Goal: Task Accomplishment & Management: Manage account settings

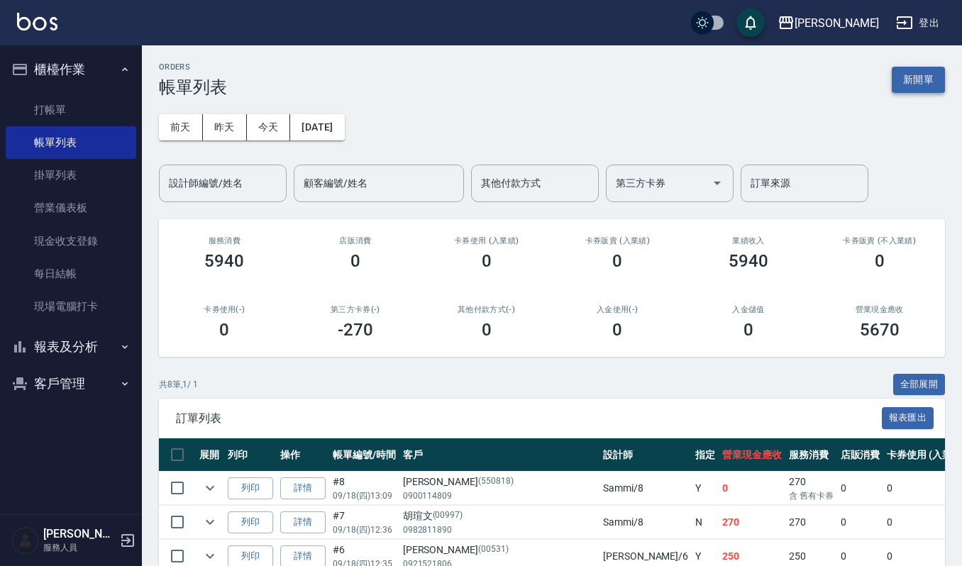
click at [914, 72] on button "新開單" at bounding box center [918, 80] width 53 height 26
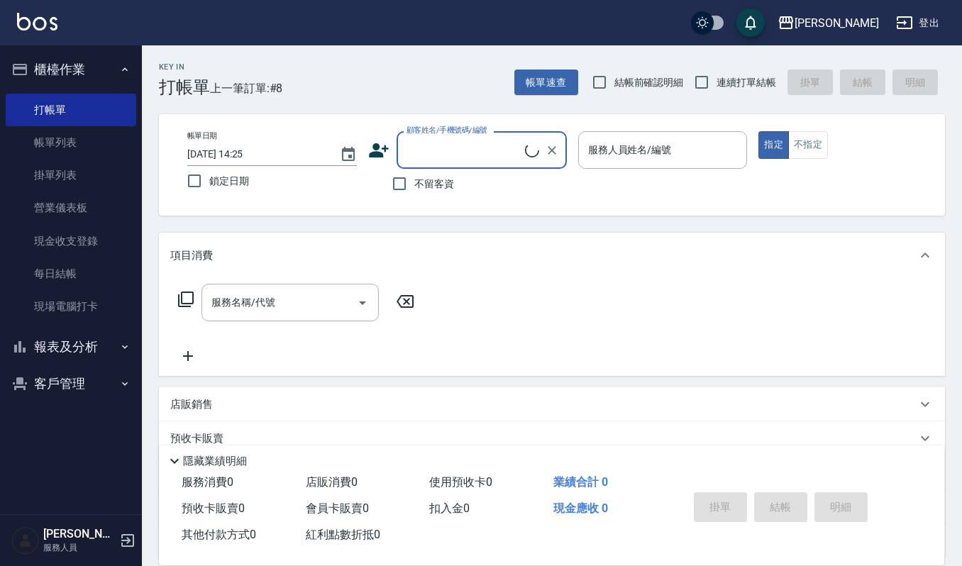
click at [455, 145] on input "顧客姓名/手機號碼/編號" at bounding box center [464, 150] width 122 height 25
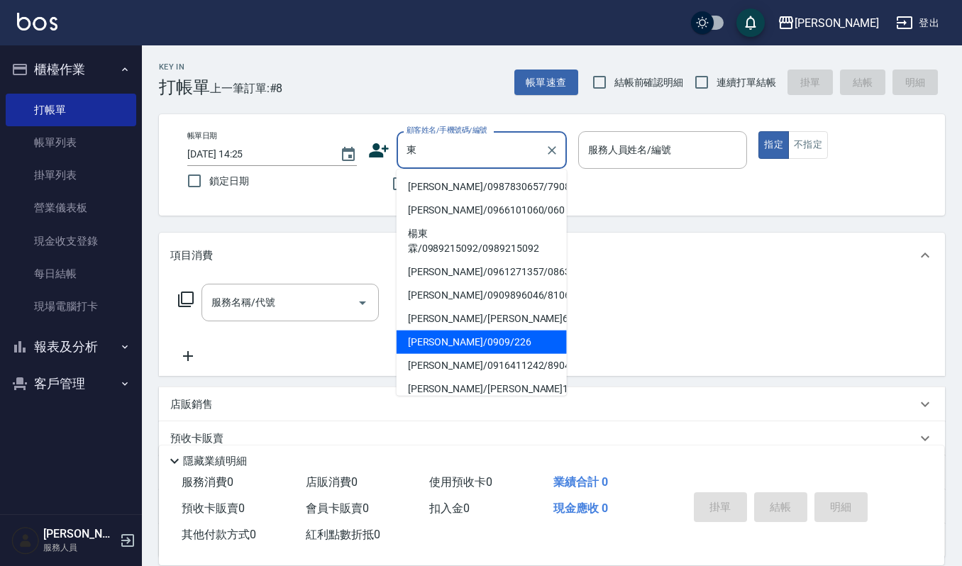
click at [498, 342] on li "楊東霖/0909/226" at bounding box center [482, 342] width 170 height 23
type input "楊東霖/0909/226"
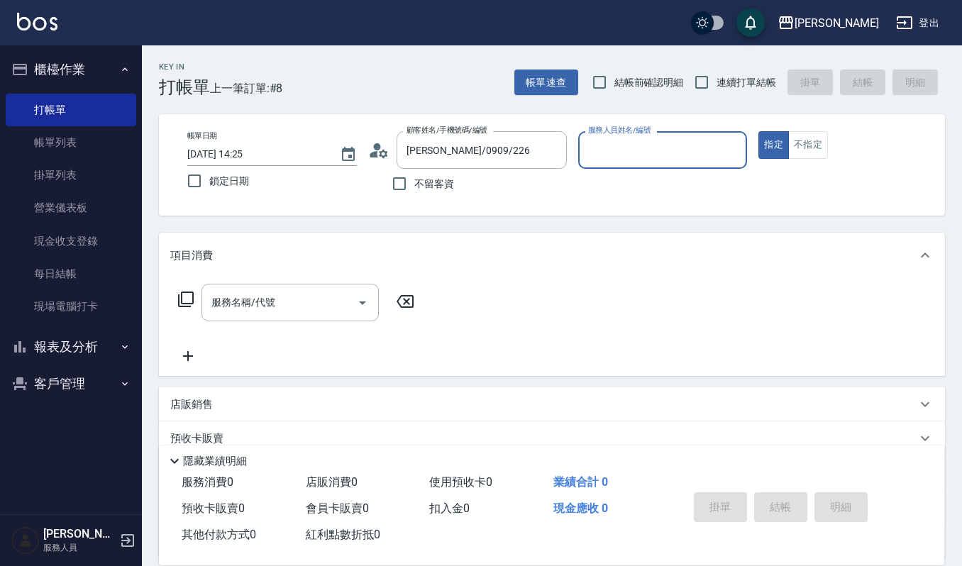
click at [626, 135] on label "服務人員姓名/編號" at bounding box center [619, 130] width 62 height 11
click at [626, 138] on input "服務人員姓名/編號" at bounding box center [663, 150] width 157 height 25
type input "Sammi-8"
click at [255, 290] on div "服務名稱/代號 服務名稱/代號" at bounding box center [289, 303] width 177 height 38
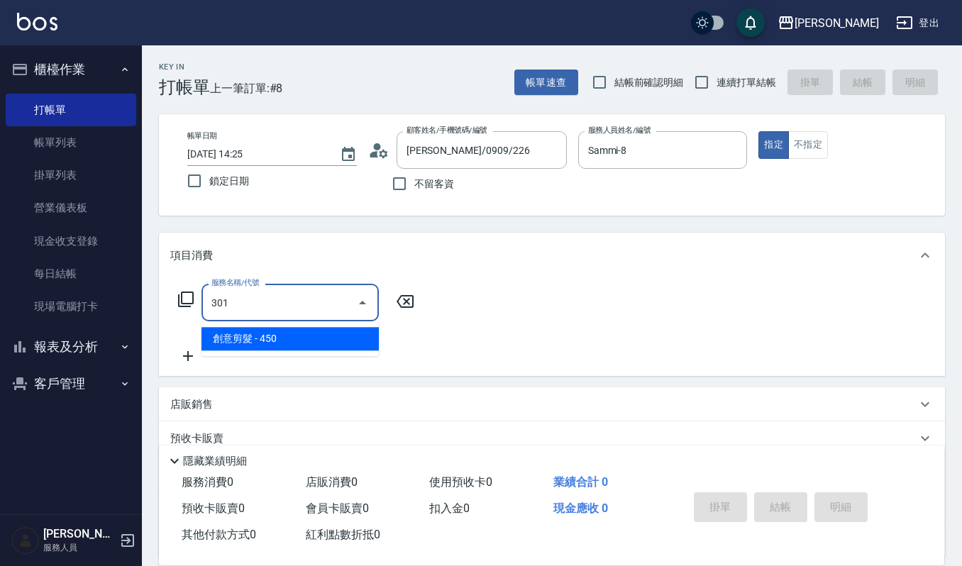
type input "創意剪髮(301)"
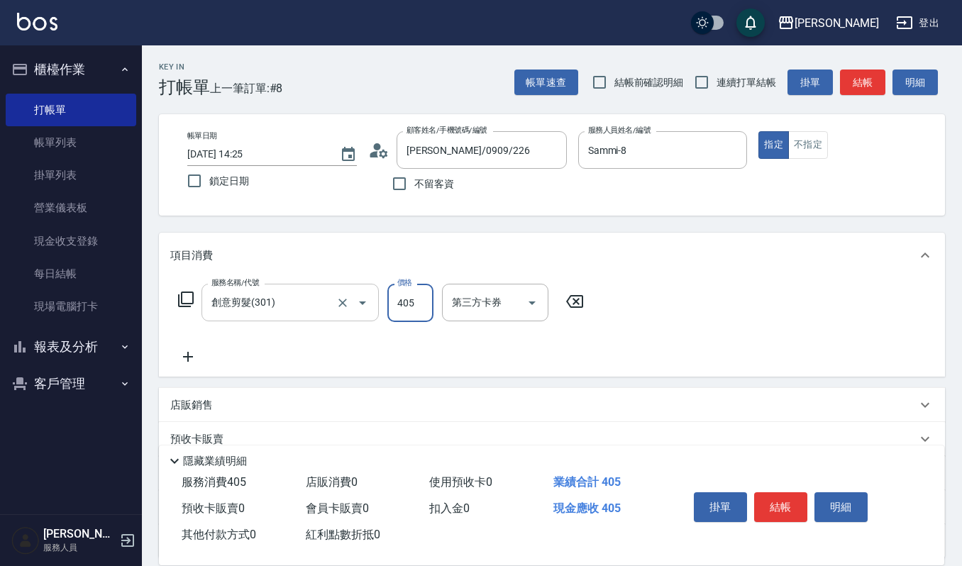
type input "405"
click at [744, 482] on div "掛單 結帳 明細" at bounding box center [799, 509] width 256 height 79
click at [802, 500] on button "結帳" at bounding box center [780, 507] width 53 height 30
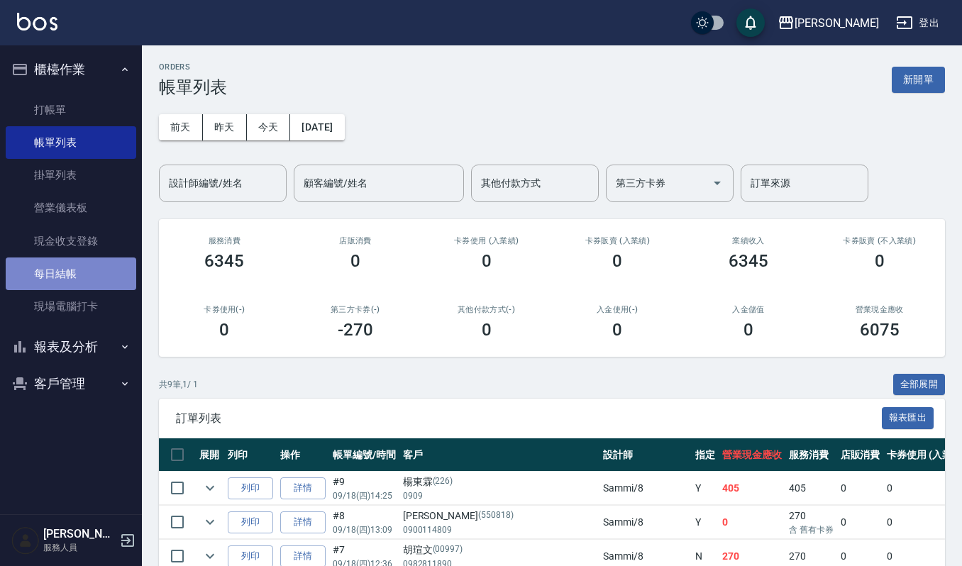
click at [68, 274] on link "每日結帳" at bounding box center [71, 274] width 131 height 33
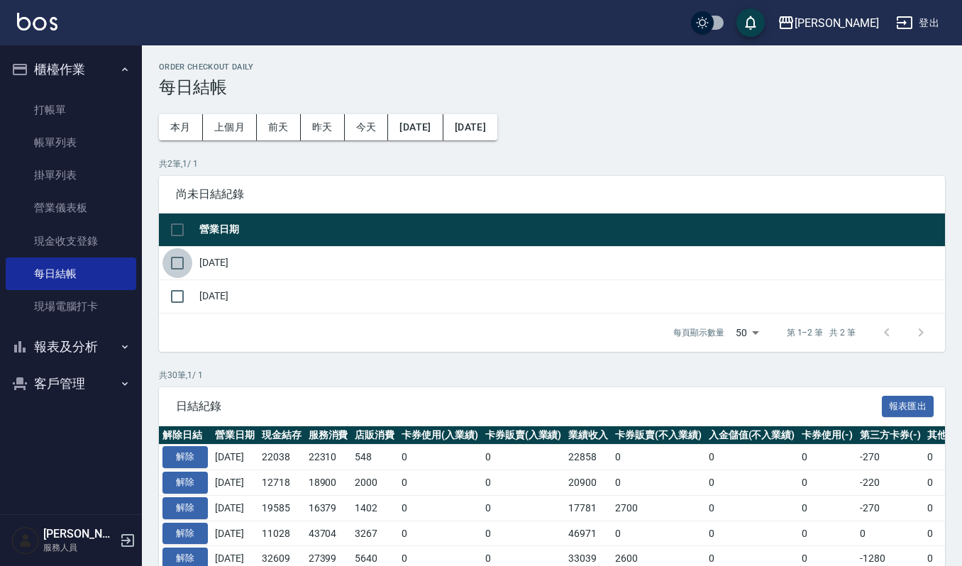
drag, startPoint x: 171, startPoint y: 258, endPoint x: 179, endPoint y: 260, distance: 8.6
click at [172, 258] on input "checkbox" at bounding box center [177, 263] width 30 height 30
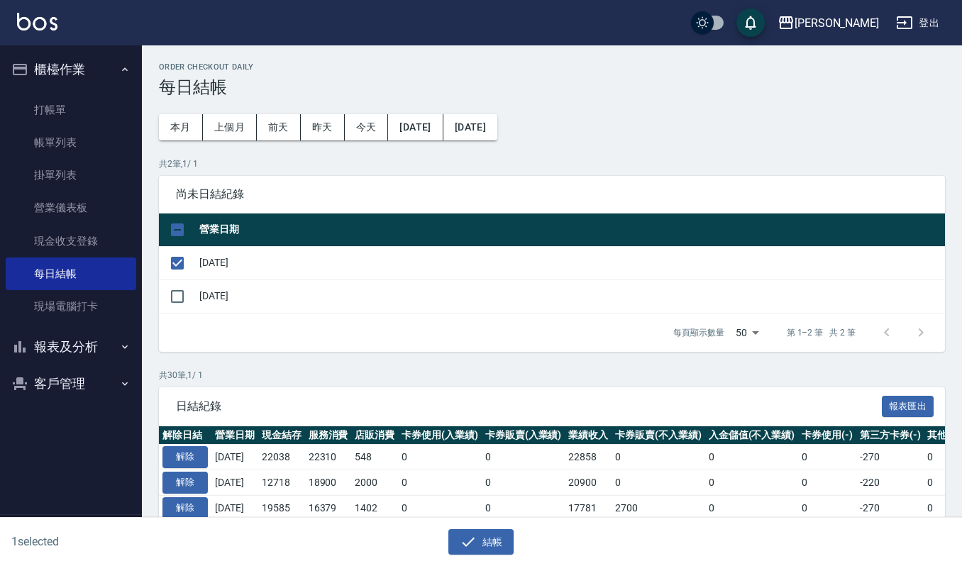
click at [494, 523] on div "結帳" at bounding box center [475, 537] width 475 height 38
click at [471, 563] on div "1 selected 結帳" at bounding box center [481, 542] width 962 height 49
click at [511, 545] on button "結帳" at bounding box center [481, 542] width 66 height 26
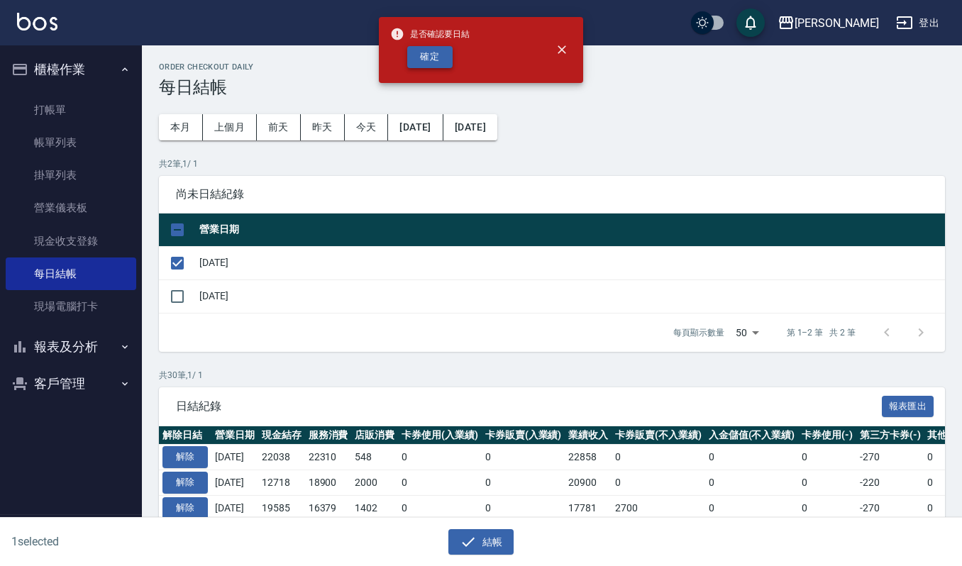
click at [420, 49] on button "確定" at bounding box center [429, 57] width 45 height 22
checkbox input "false"
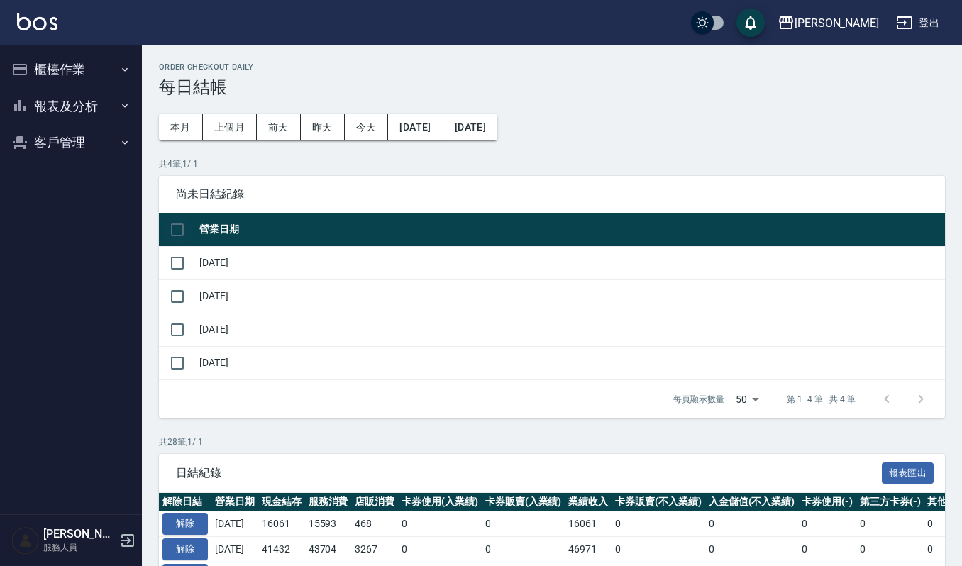
click at [168, 222] on input "checkbox" at bounding box center [177, 230] width 30 height 30
checkbox input "true"
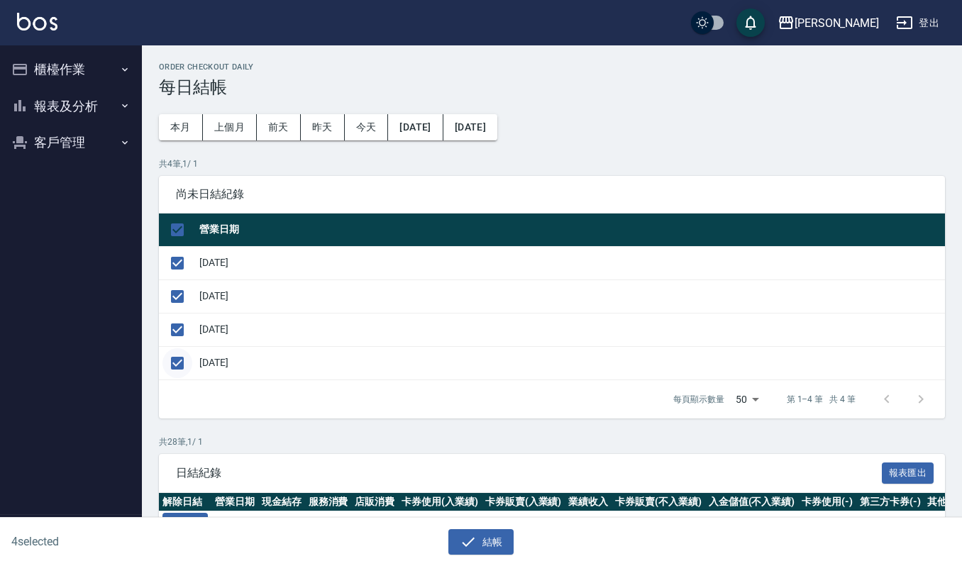
click at [172, 367] on input "checkbox" at bounding box center [177, 363] width 30 height 30
checkbox input "false"
click at [475, 539] on icon "button" at bounding box center [468, 541] width 17 height 17
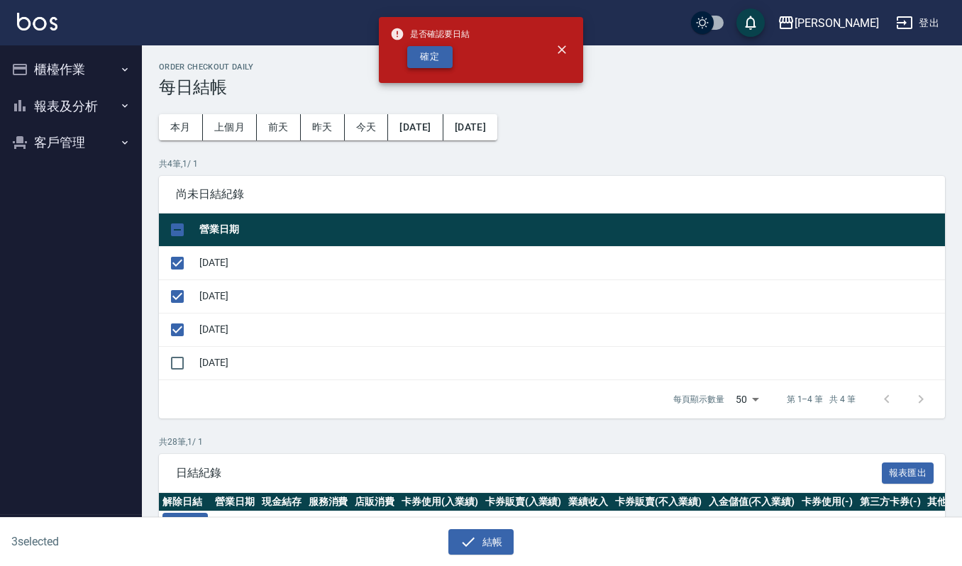
click at [443, 61] on button "確定" at bounding box center [429, 57] width 45 height 22
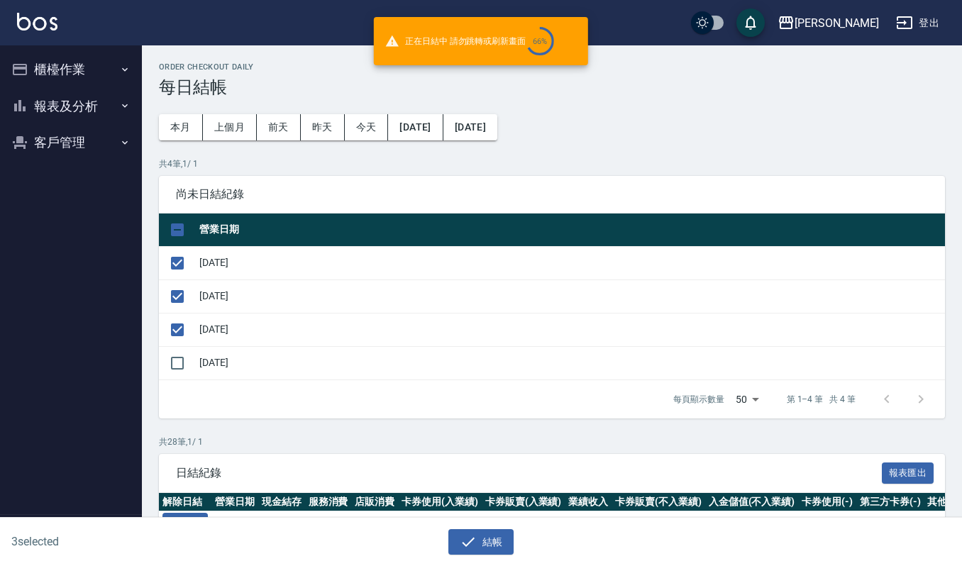
checkbox input "false"
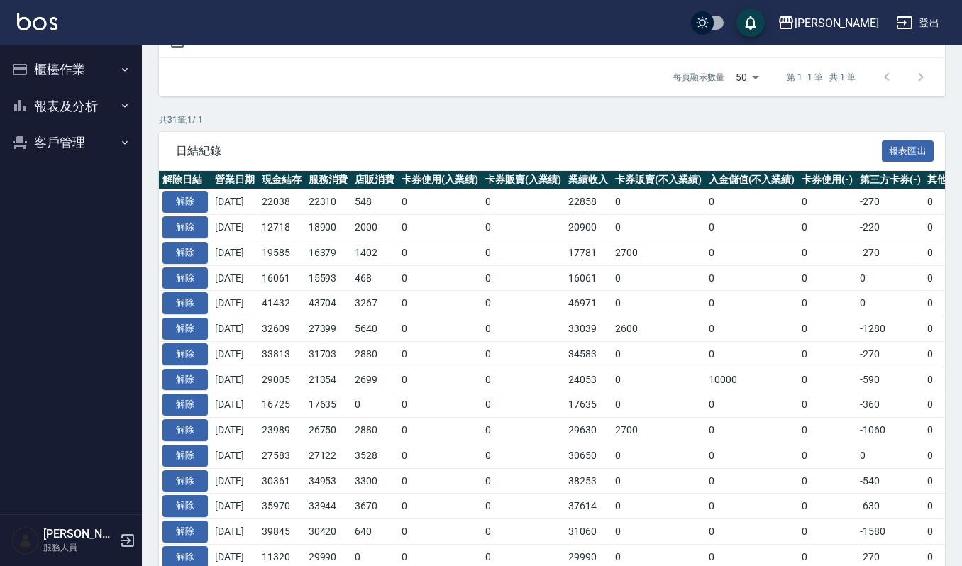
scroll to position [189, 0]
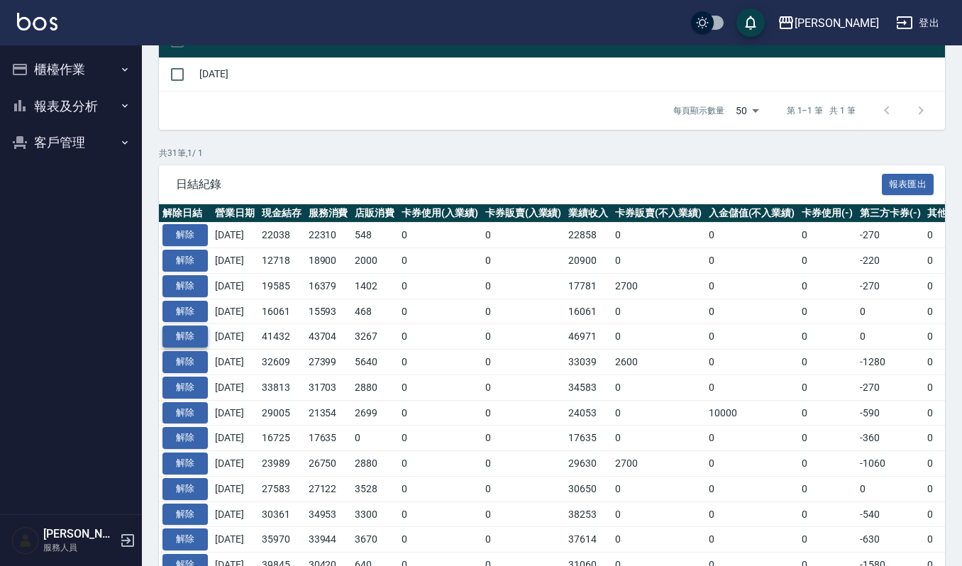
click at [197, 341] on button "解除" at bounding box center [184, 337] width 45 height 22
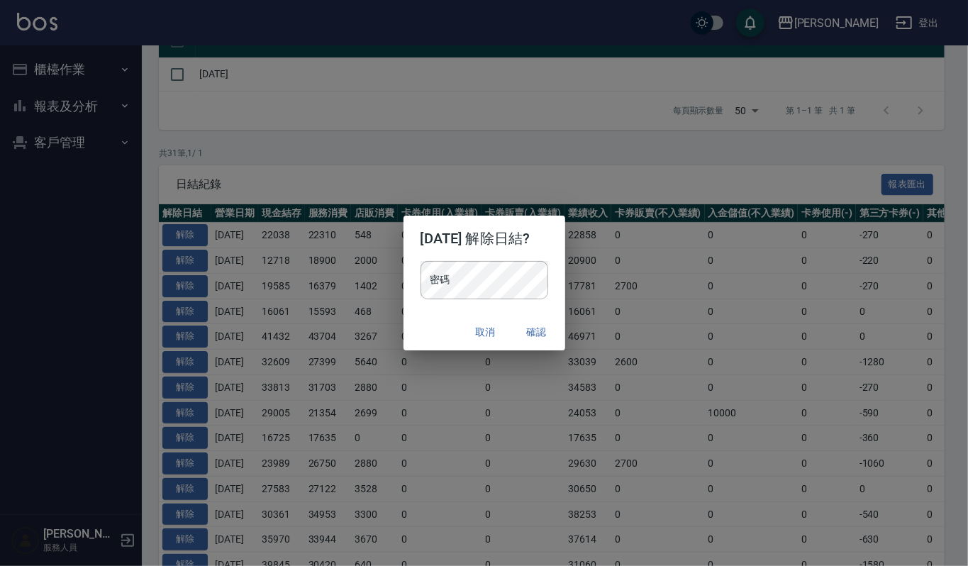
click at [509, 299] on div "密碼 密碼" at bounding box center [485, 287] width 162 height 52
click at [546, 260] on h2 "2025/09/13 解除日結?" at bounding box center [485, 238] width 162 height 45
click at [538, 328] on button "確認" at bounding box center [536, 332] width 45 height 26
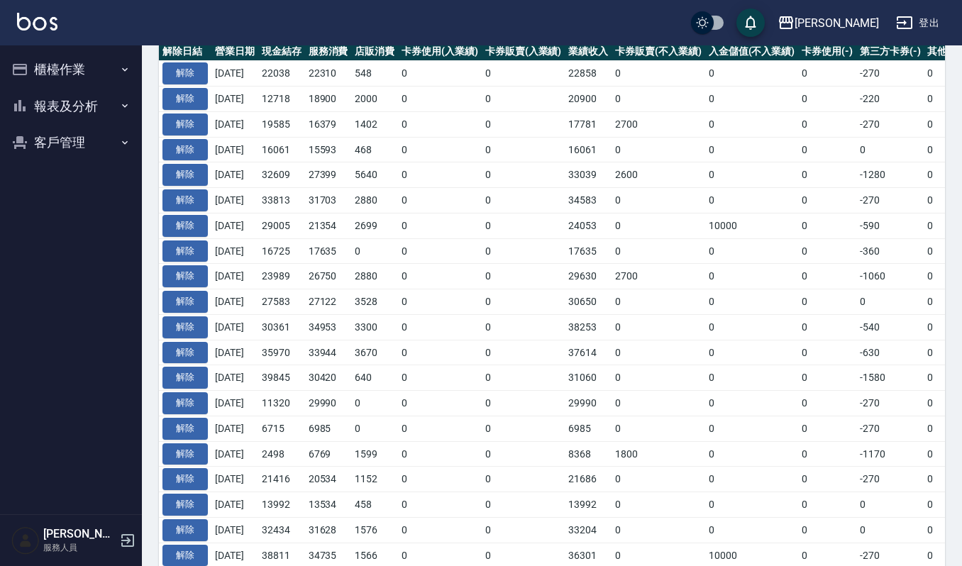
scroll to position [189, 0]
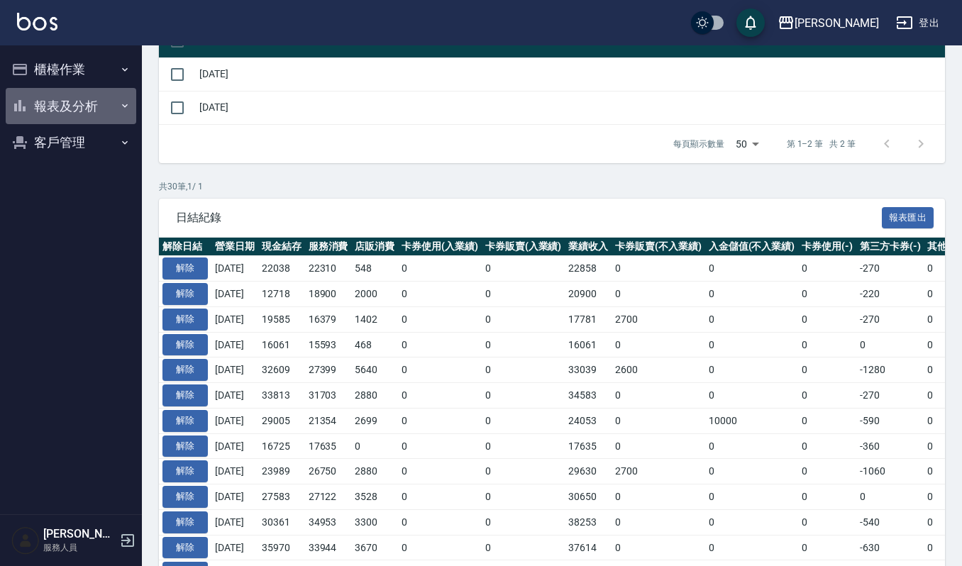
click at [81, 97] on button "報表及分析" at bounding box center [71, 106] width 131 height 37
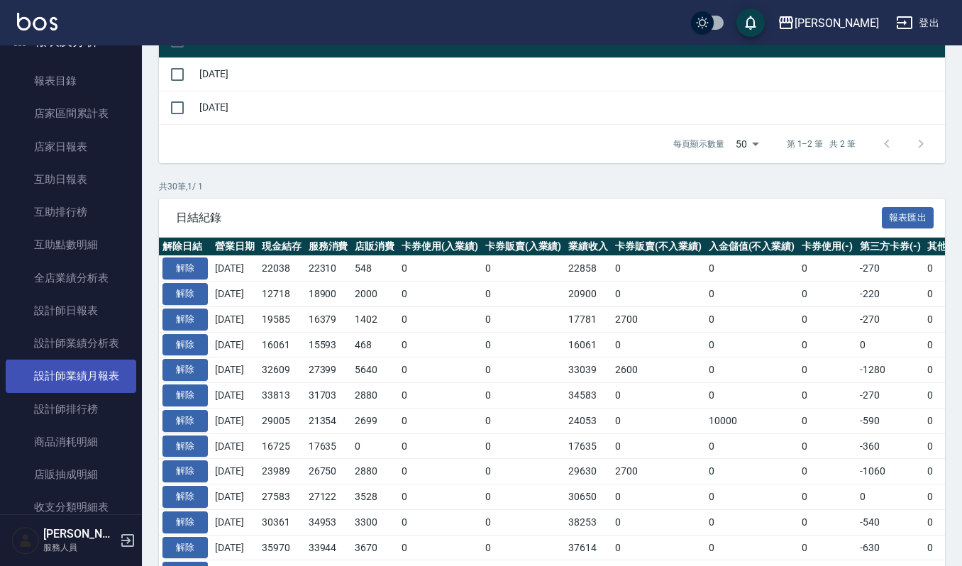
scroll to position [134, 0]
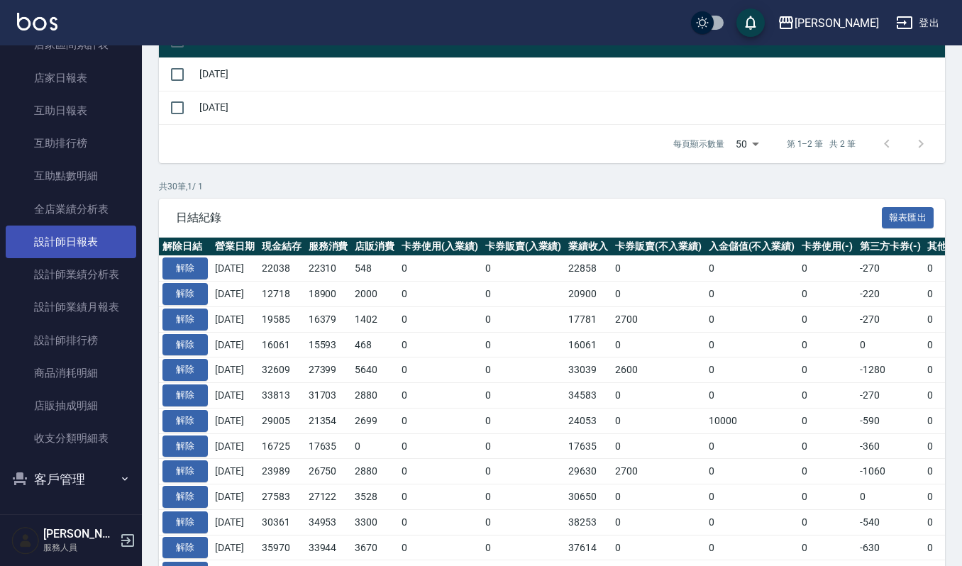
click at [95, 231] on link "設計師日報表" at bounding box center [71, 242] width 131 height 33
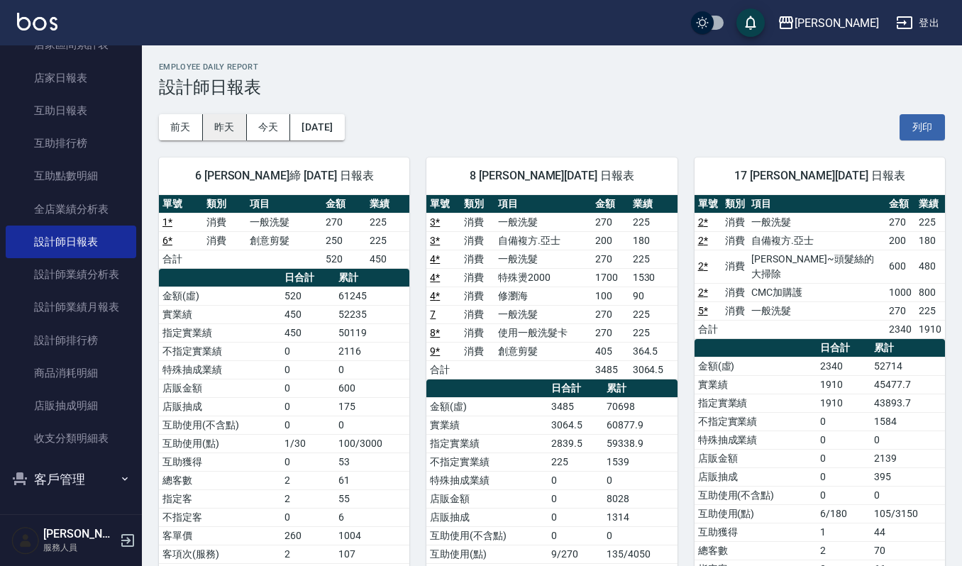
click at [226, 128] on button "昨天" at bounding box center [225, 127] width 44 height 26
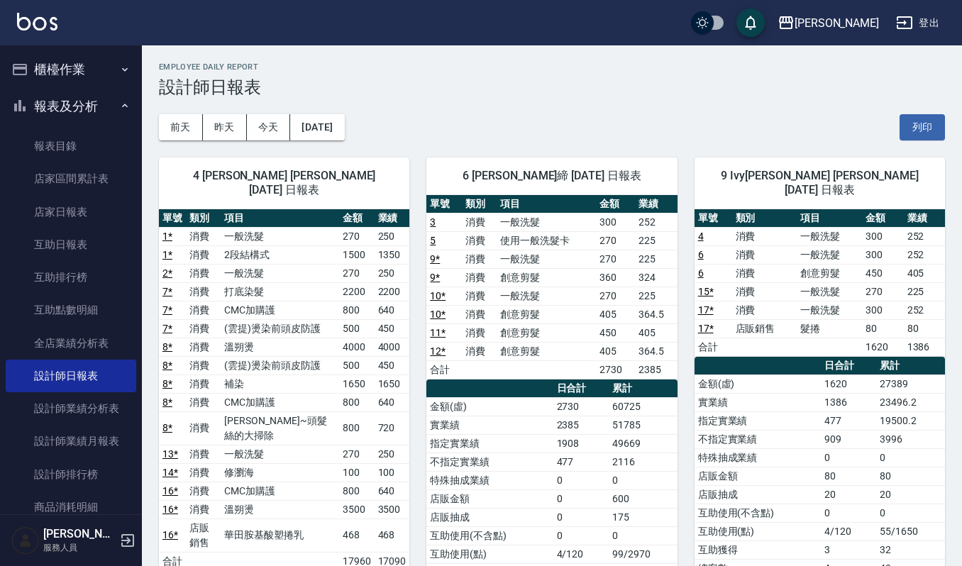
click at [85, 74] on button "櫃檯作業" at bounding box center [71, 69] width 131 height 37
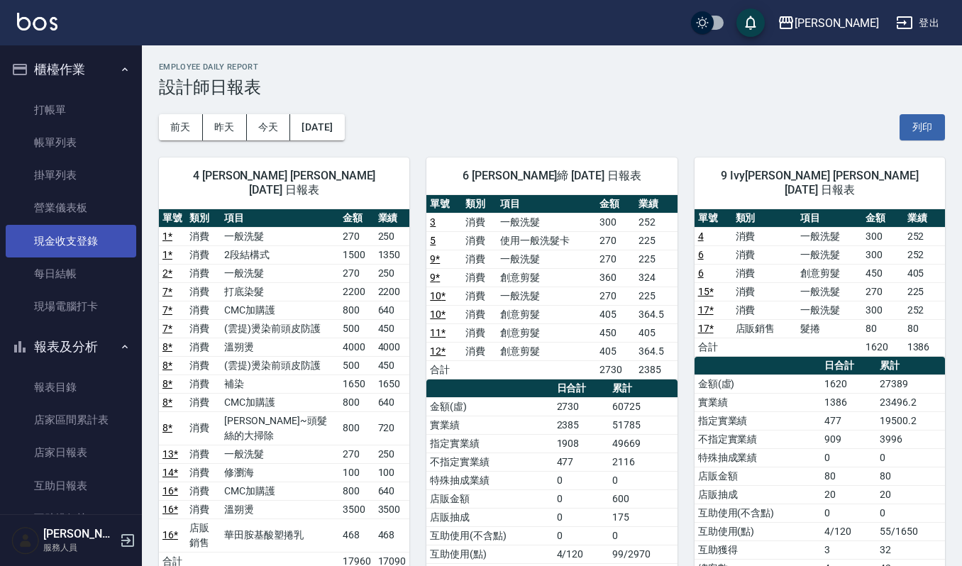
click at [89, 242] on link "現金收支登錄" at bounding box center [71, 241] width 131 height 33
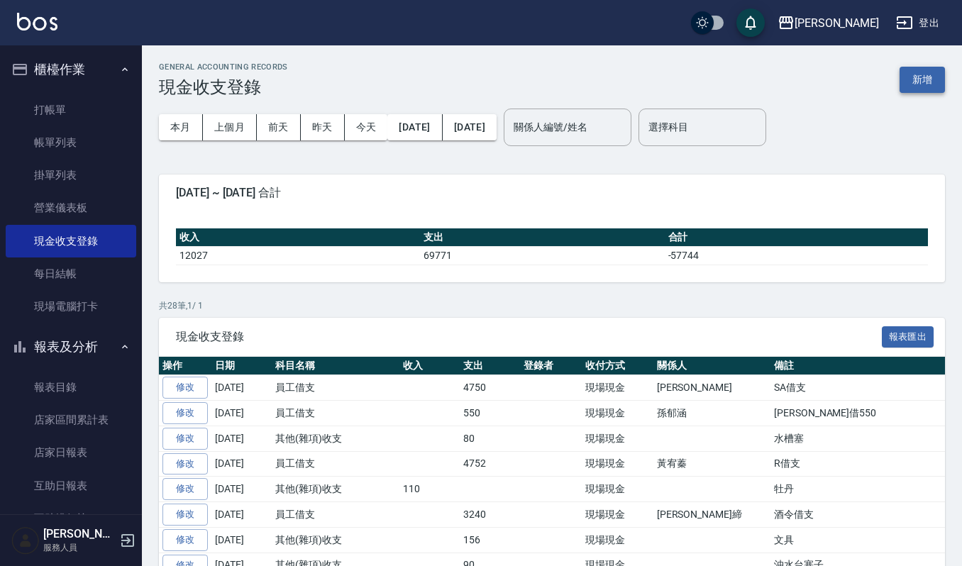
click at [931, 85] on button "新增" at bounding box center [922, 80] width 45 height 26
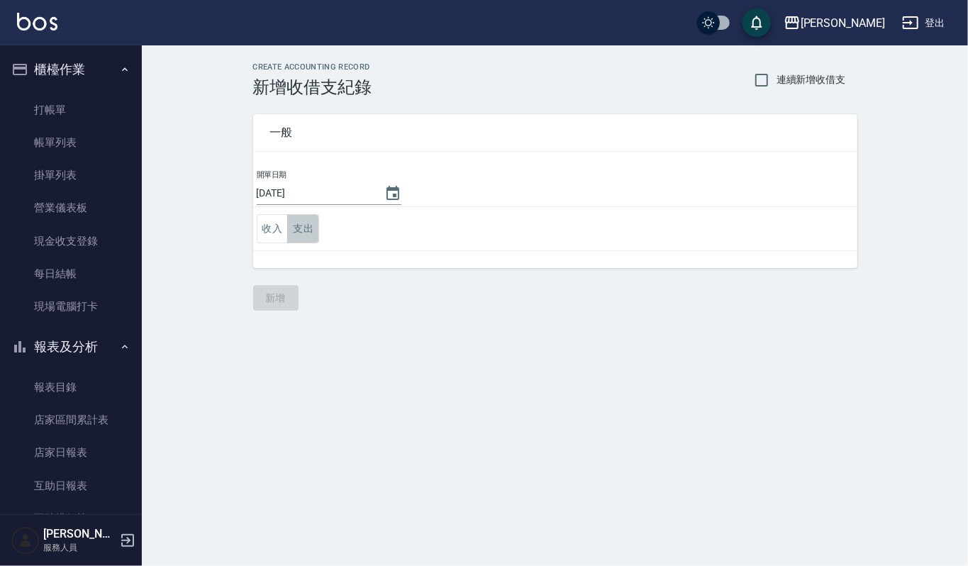
click at [312, 231] on button "支出" at bounding box center [303, 228] width 32 height 29
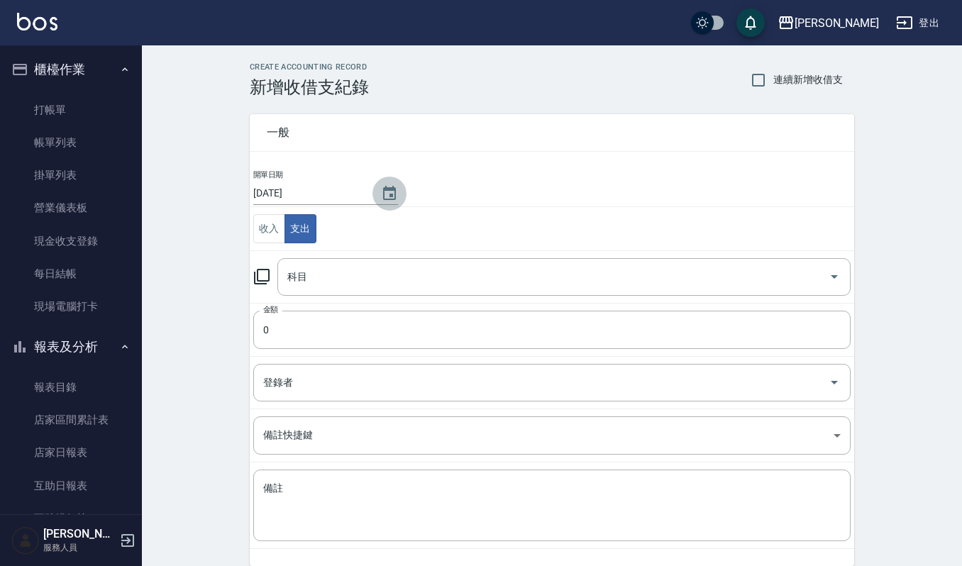
click at [386, 185] on icon "Choose date, selected date is 2025-09-18" at bounding box center [389, 193] width 17 height 17
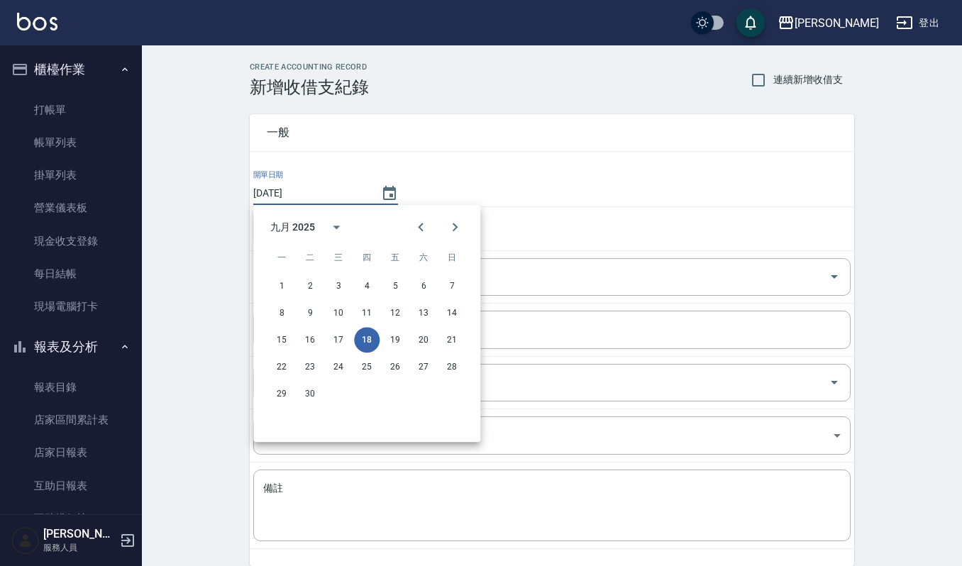
click at [409, 308] on div "8 9 10 11 12 13 14" at bounding box center [366, 313] width 227 height 26
click at [423, 309] on button "13" at bounding box center [424, 313] width 26 height 26
type input "[DATE]"
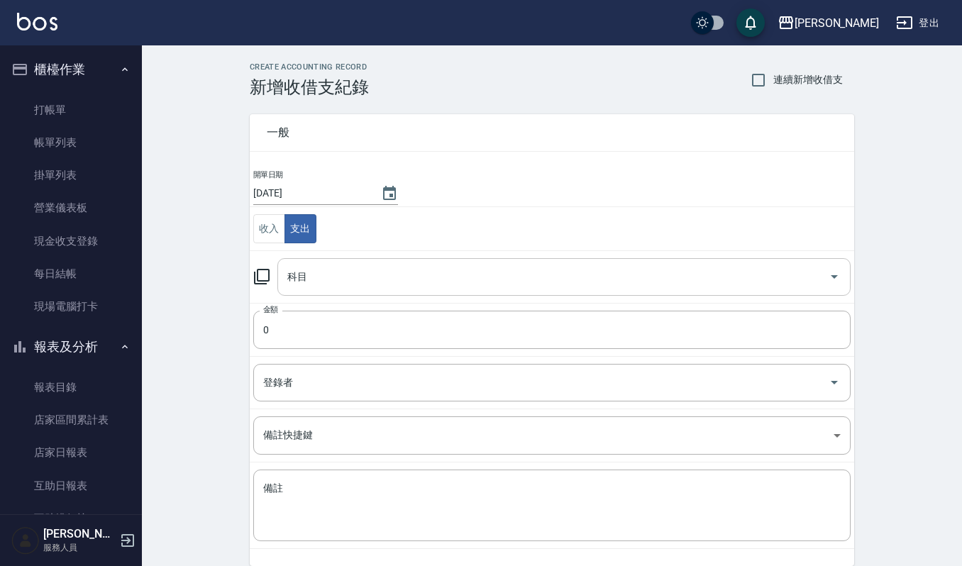
click at [355, 280] on input "科目" at bounding box center [553, 277] width 539 height 25
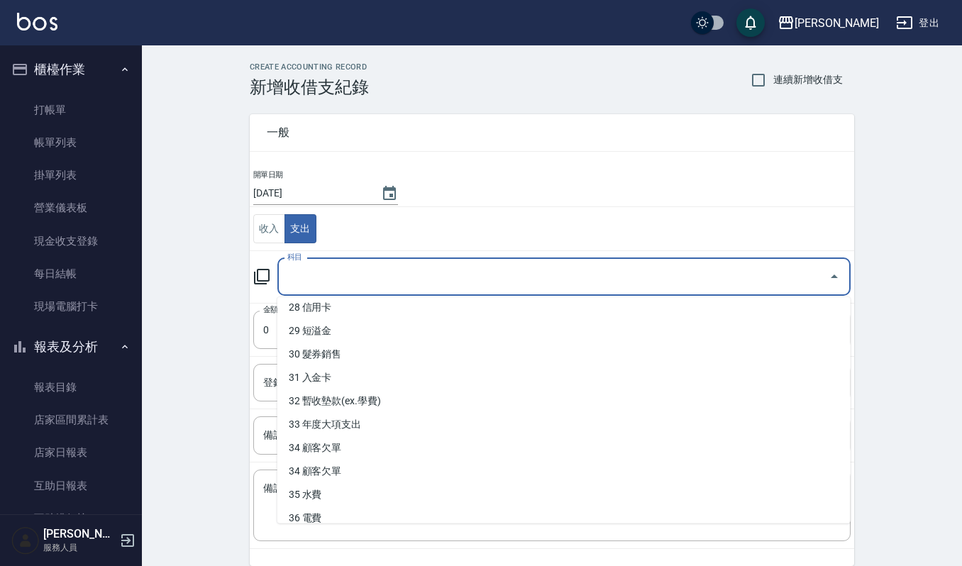
scroll to position [721, 0]
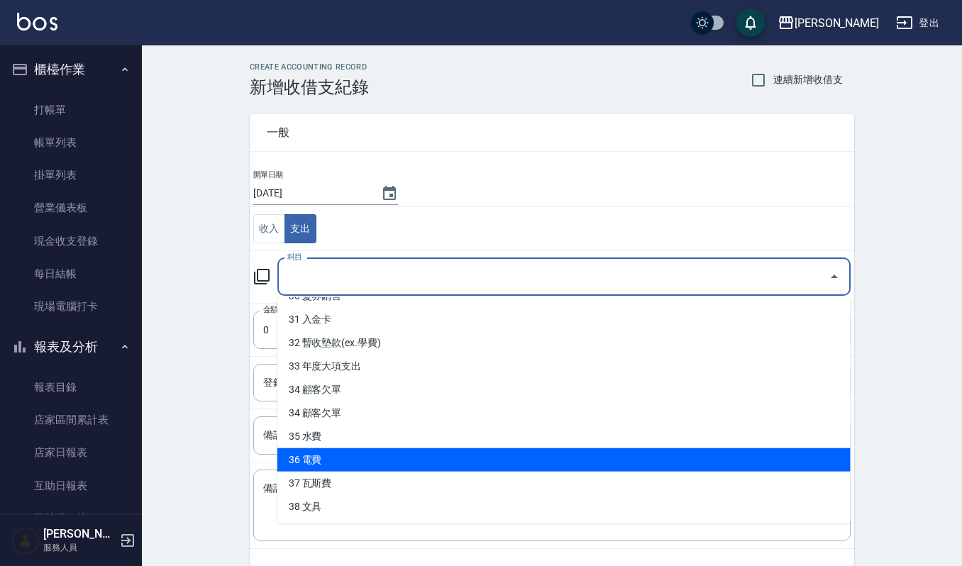
click at [421, 448] on li "36 電費" at bounding box center [563, 459] width 573 height 23
type input "36 電費"
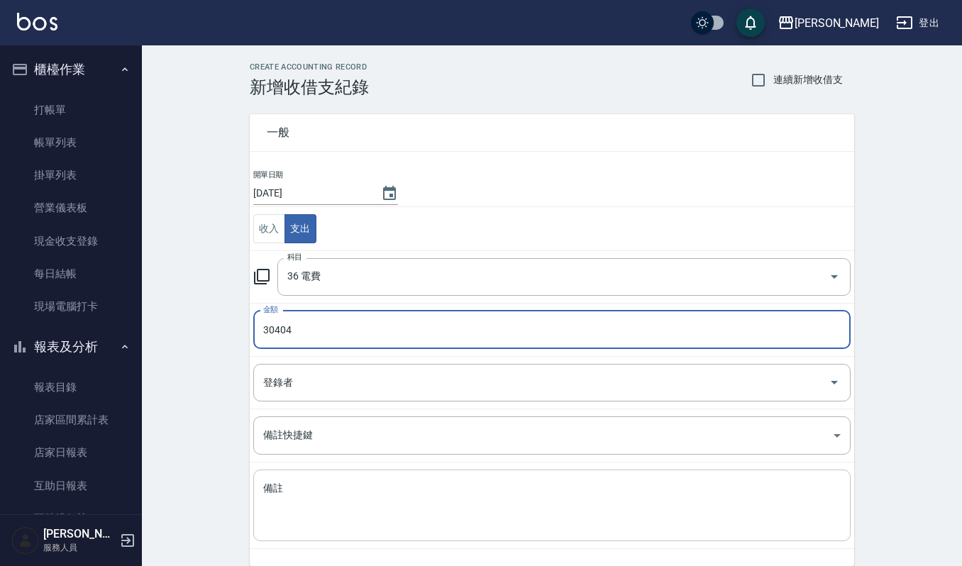
type input "30404"
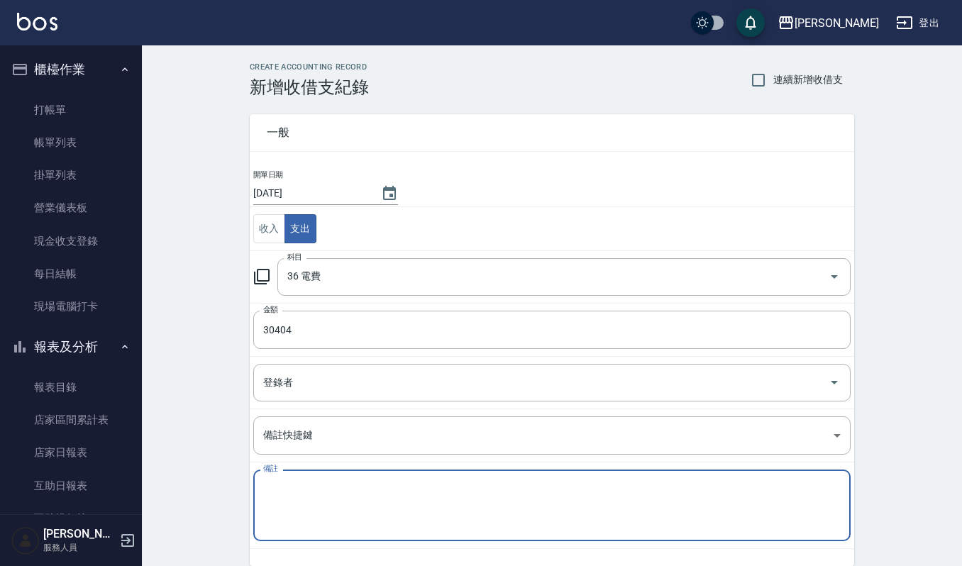
click at [350, 504] on textarea "備註" at bounding box center [551, 506] width 577 height 48
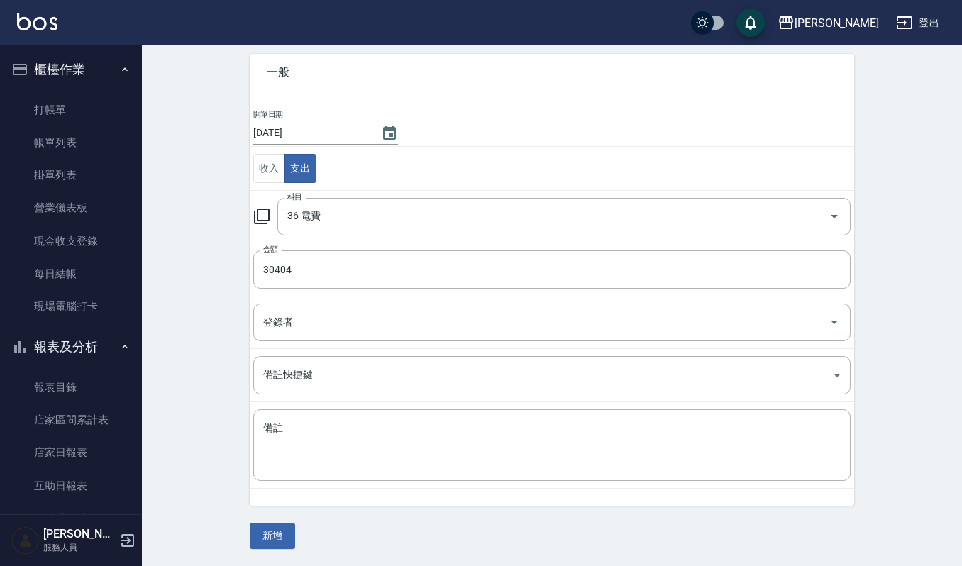
click at [418, 396] on td "備註快捷鍵 ​ 備註快捷鍵" at bounding box center [552, 375] width 604 height 53
click at [418, 411] on div "x 備註" at bounding box center [551, 445] width 597 height 72
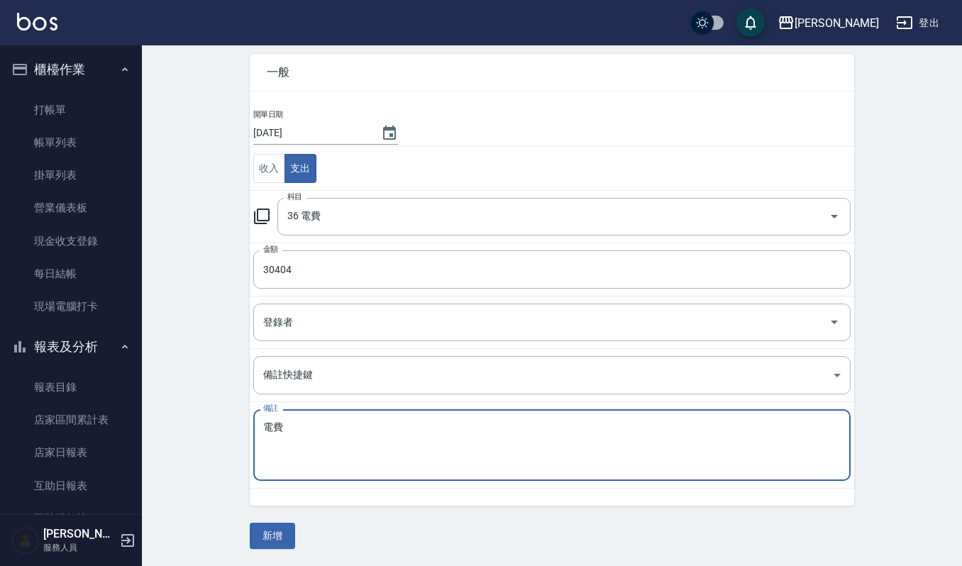
type textarea "電費"
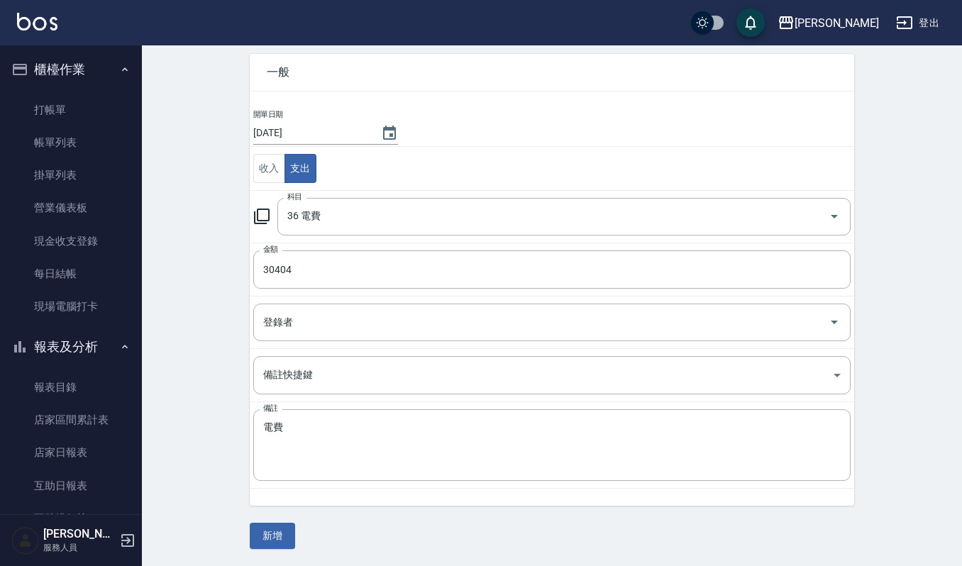
click at [284, 520] on div "一般 開單日期 2025/09/13 收入 支出 科目 36 電費 科目 金額 30404 金額 登錄者 登錄者 備註快捷鍵 ​ 備註快捷鍵 備註 電費 x …" at bounding box center [552, 293] width 604 height 512
click at [284, 529] on button "新增" at bounding box center [272, 536] width 45 height 26
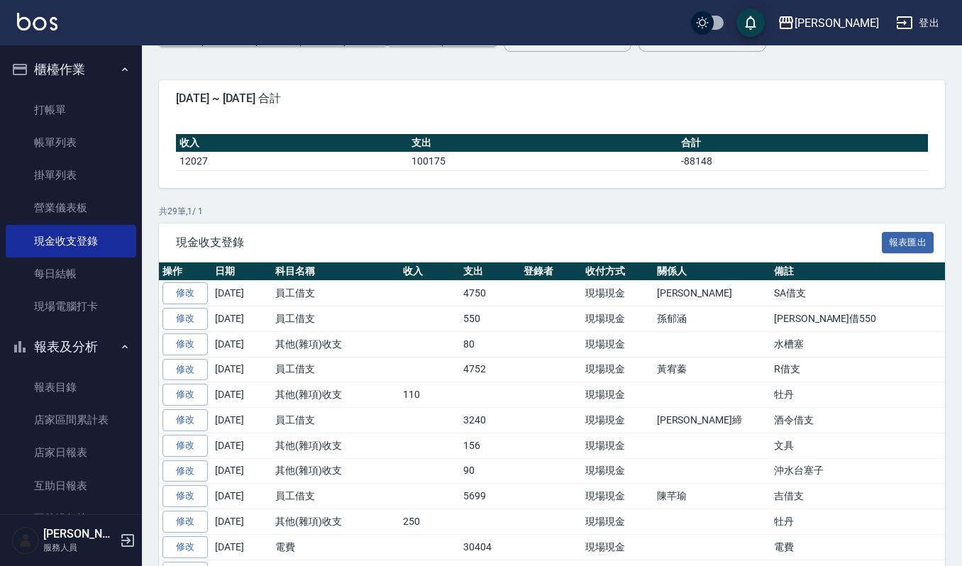
scroll to position [189, 0]
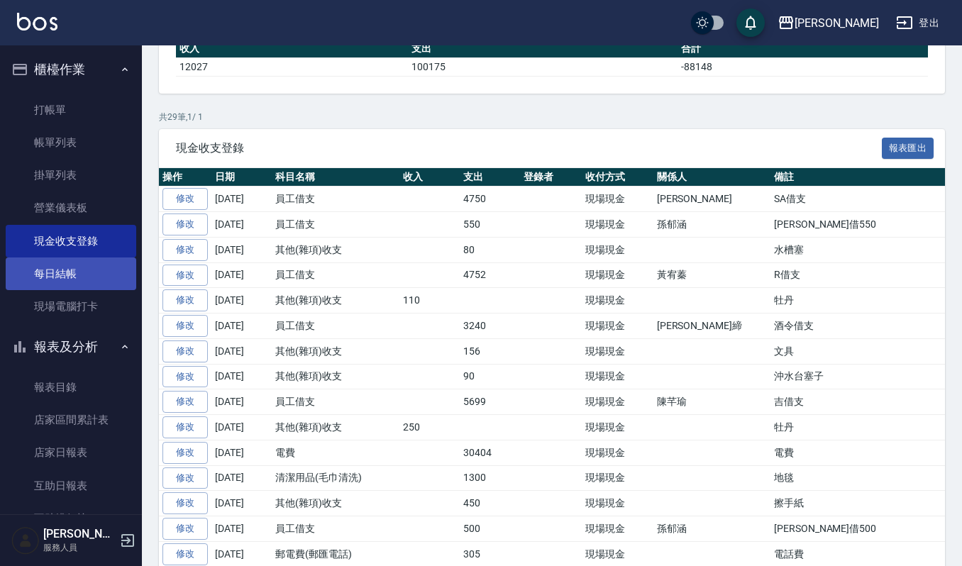
click at [64, 262] on link "每日結帳" at bounding box center [71, 274] width 131 height 33
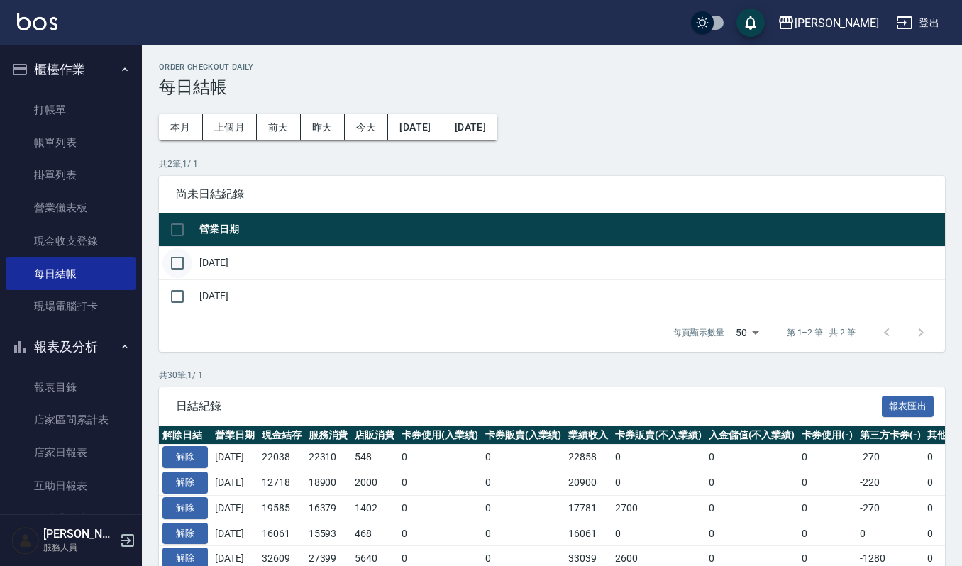
click at [174, 253] on input "checkbox" at bounding box center [177, 263] width 30 height 30
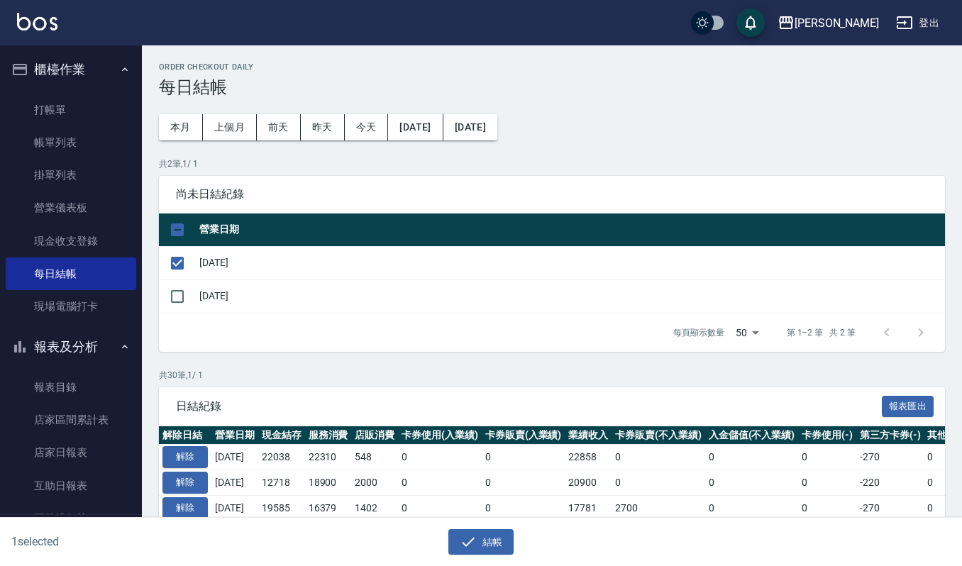
click at [450, 556] on div "1 selected 結帳" at bounding box center [481, 542] width 962 height 49
click at [455, 546] on button "結帳" at bounding box center [481, 542] width 66 height 26
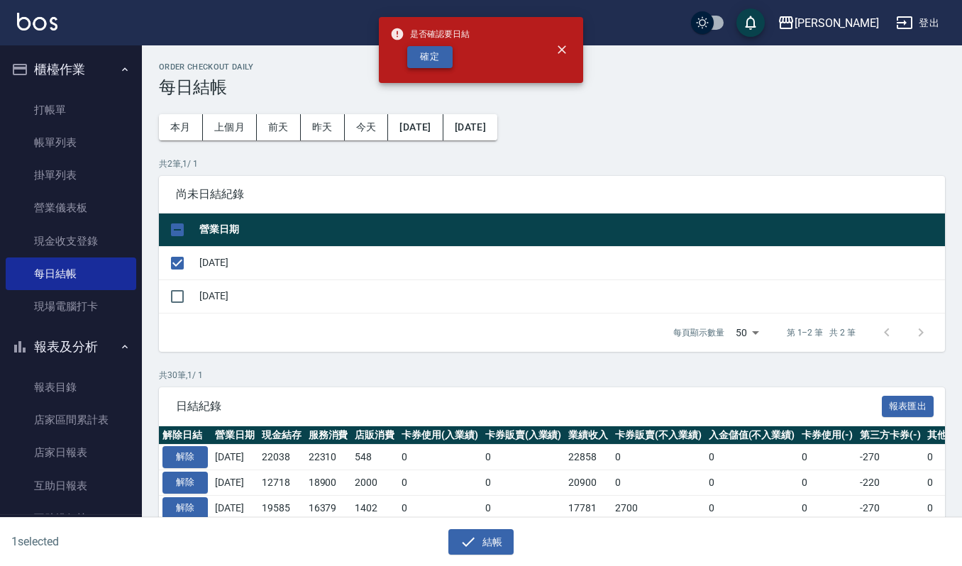
click at [446, 60] on button "確定" at bounding box center [429, 57] width 45 height 22
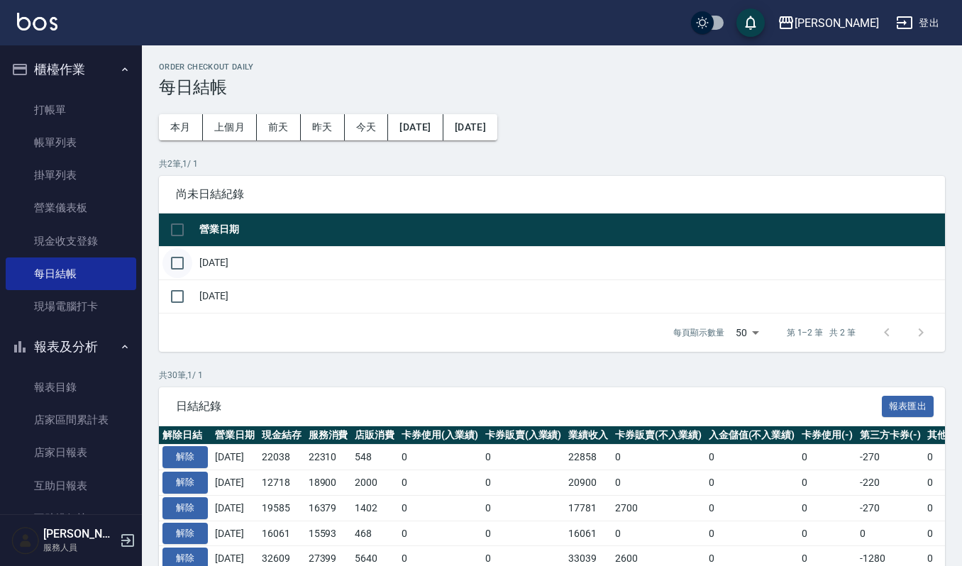
click at [169, 262] on input "checkbox" at bounding box center [177, 263] width 30 height 30
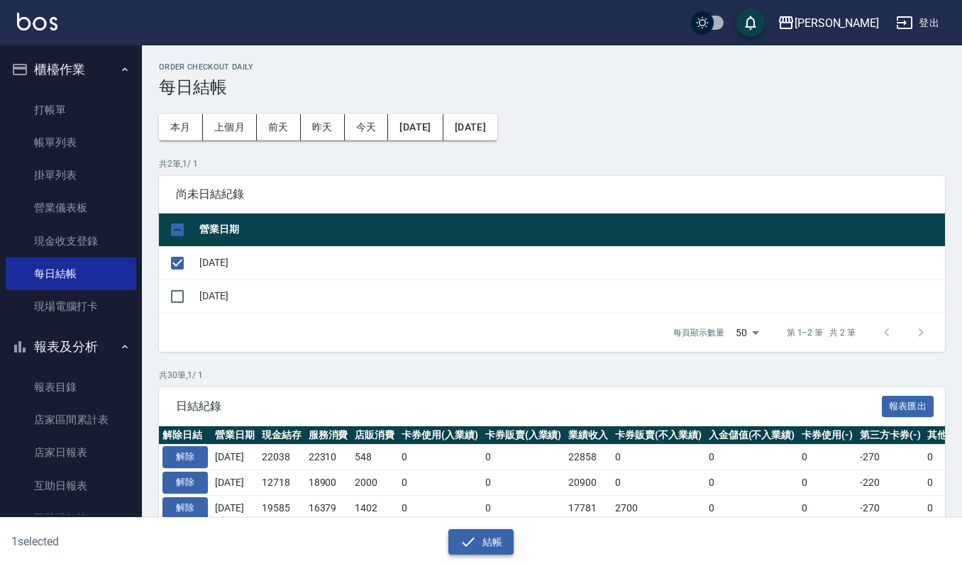
click at [477, 546] on button "結帳" at bounding box center [481, 542] width 66 height 26
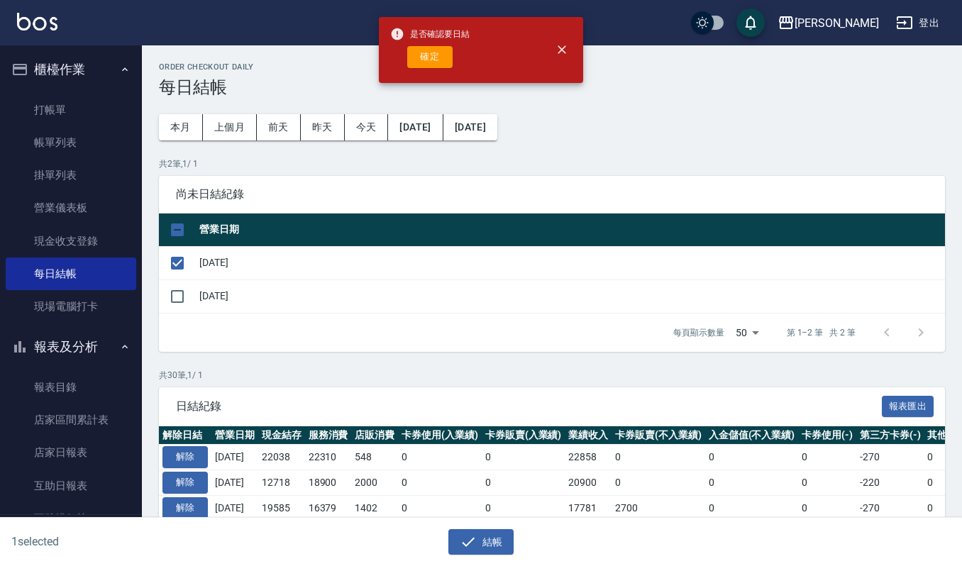
click at [427, 68] on div "是否確認要日結 確定" at bounding box center [429, 49] width 79 height 57
click at [428, 60] on button "確定" at bounding box center [429, 57] width 45 height 22
checkbox input "false"
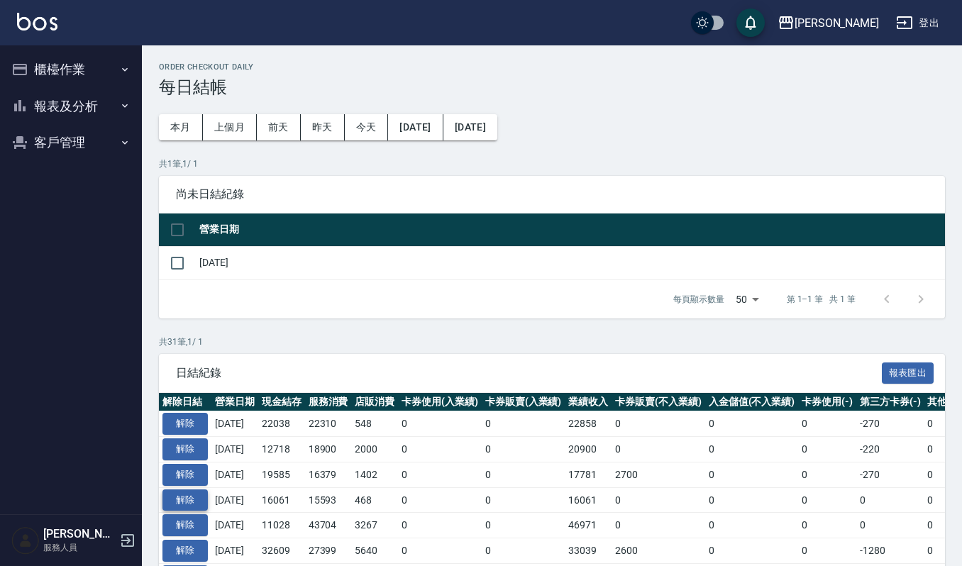
click at [187, 500] on button "解除" at bounding box center [184, 500] width 45 height 22
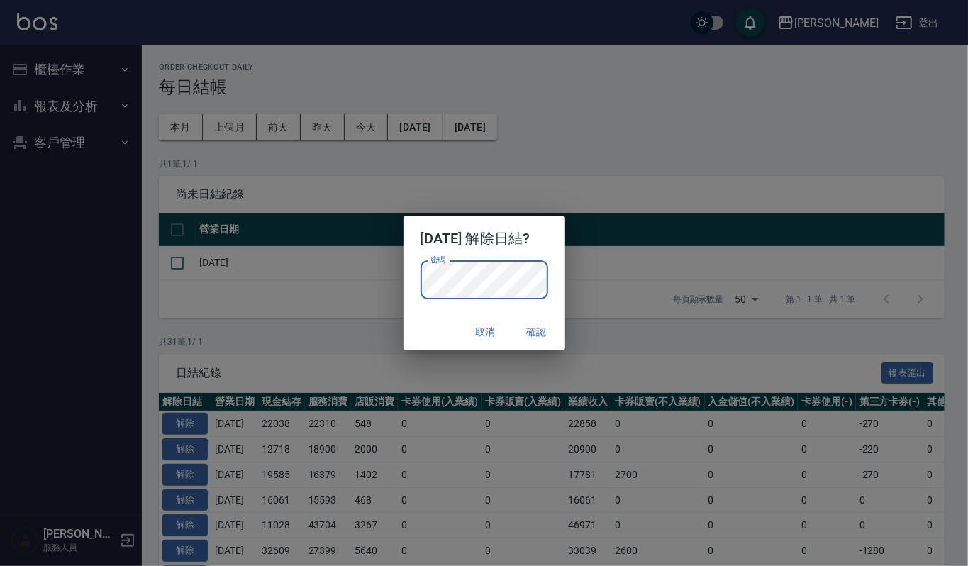
click at [557, 276] on div "密碼 密碼" at bounding box center [485, 287] width 162 height 52
click at [557, 326] on button "確認" at bounding box center [536, 332] width 45 height 26
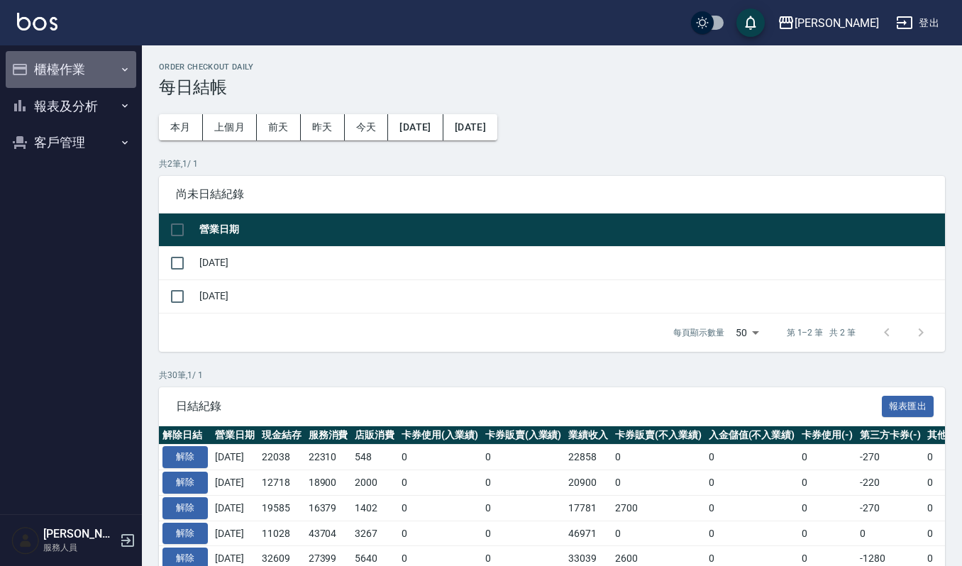
click at [44, 68] on button "櫃檯作業" at bounding box center [71, 69] width 131 height 37
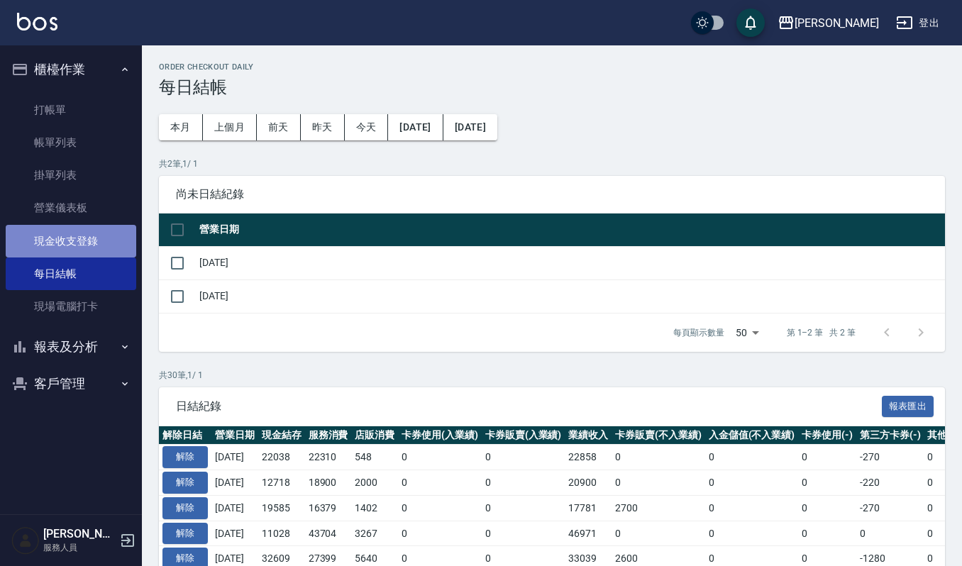
click at [94, 238] on link "現金收支登錄" at bounding box center [71, 241] width 131 height 33
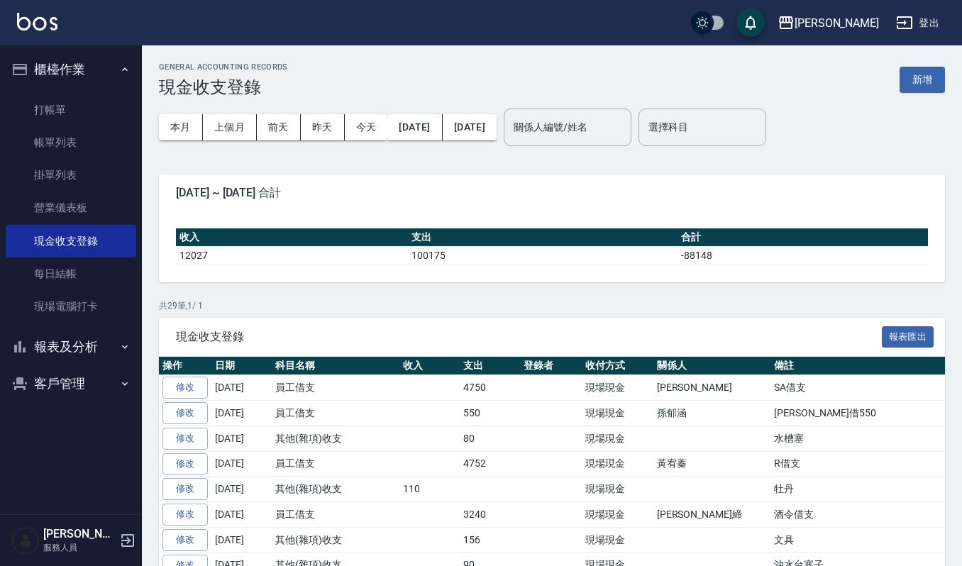
click at [909, 83] on button "新增" at bounding box center [922, 80] width 45 height 26
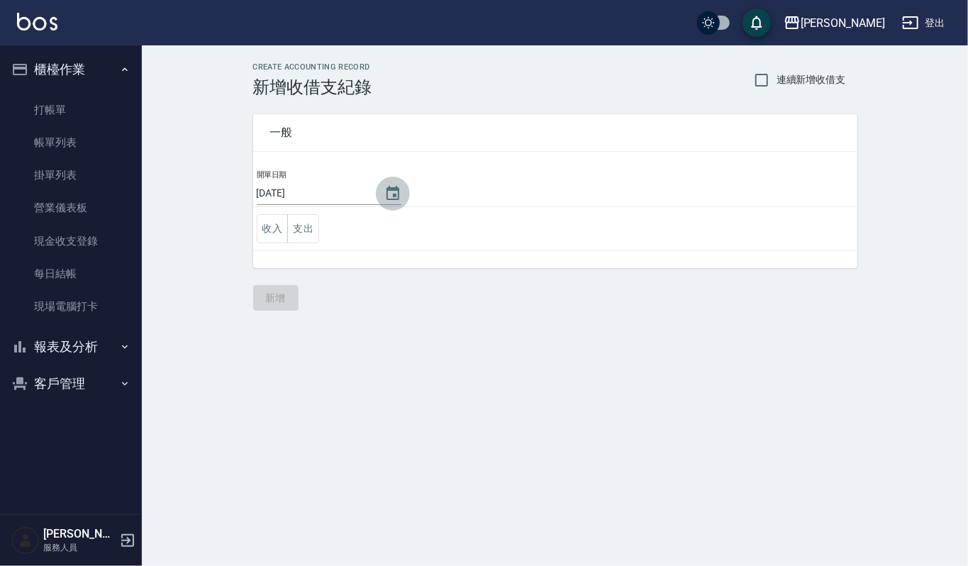
click at [392, 188] on icon "Choose date, selected date is 2025-09-18" at bounding box center [393, 193] width 13 height 14
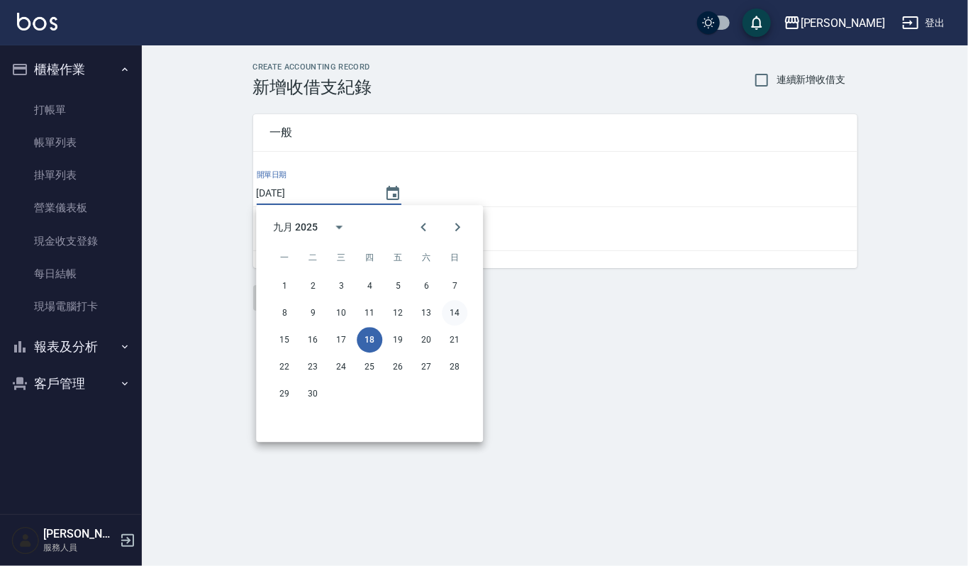
click at [463, 312] on button "14" at bounding box center [455, 313] width 26 height 26
type input "[DATE]"
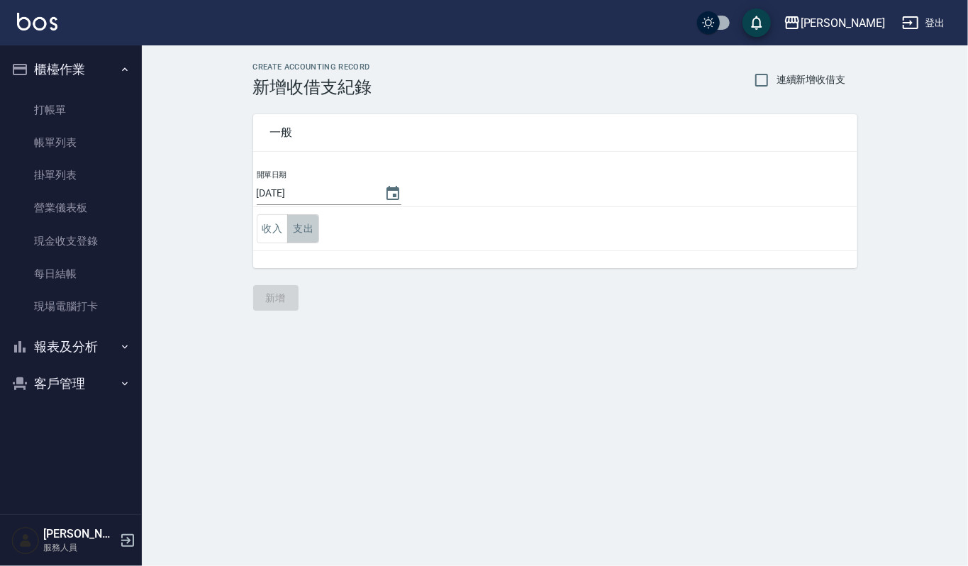
click at [306, 227] on button "支出" at bounding box center [303, 228] width 32 height 29
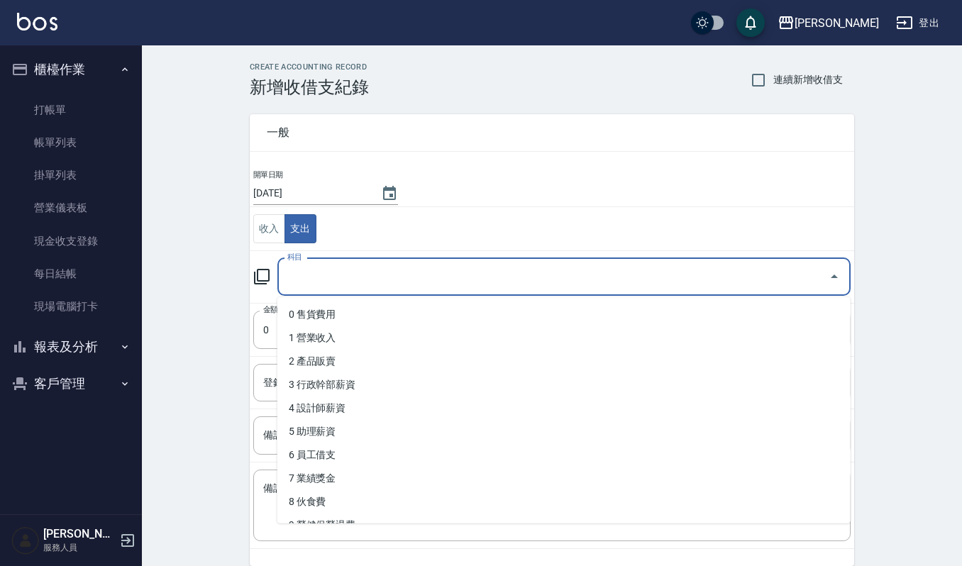
click at [332, 276] on input "科目" at bounding box center [553, 277] width 539 height 25
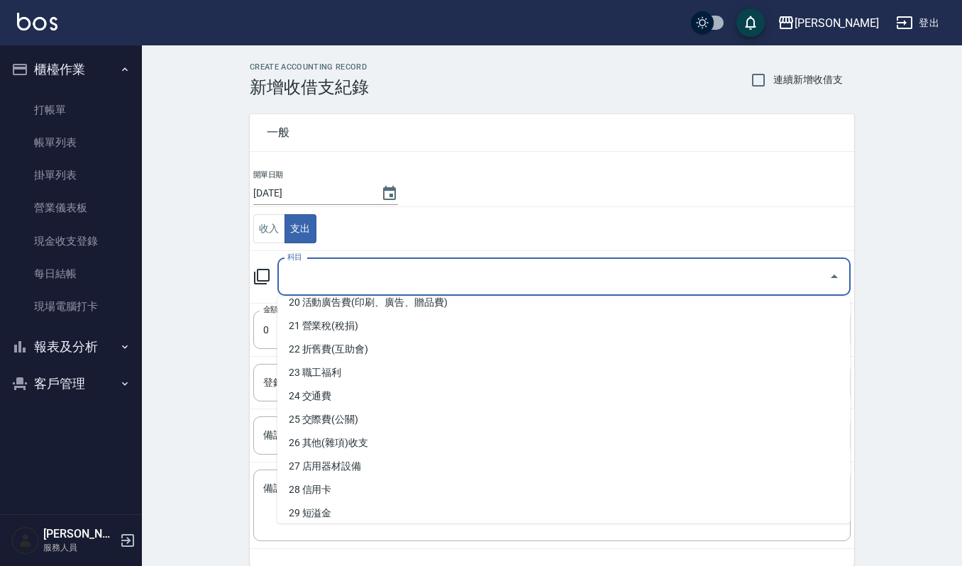
scroll to position [342, 0]
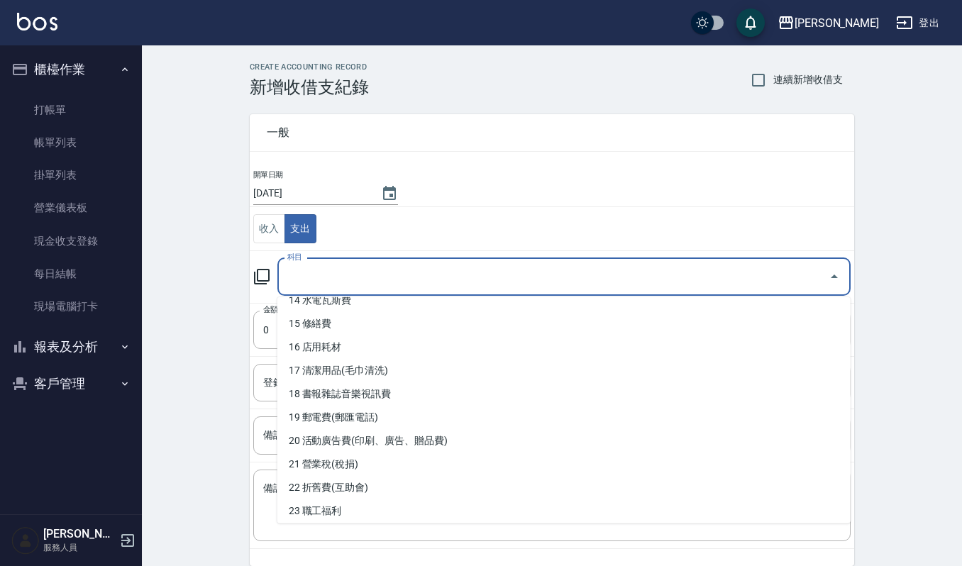
click at [380, 419] on li "19 郵電費(郵匯電話)" at bounding box center [563, 417] width 573 height 23
type input "19 郵電費(郵匯電話)"
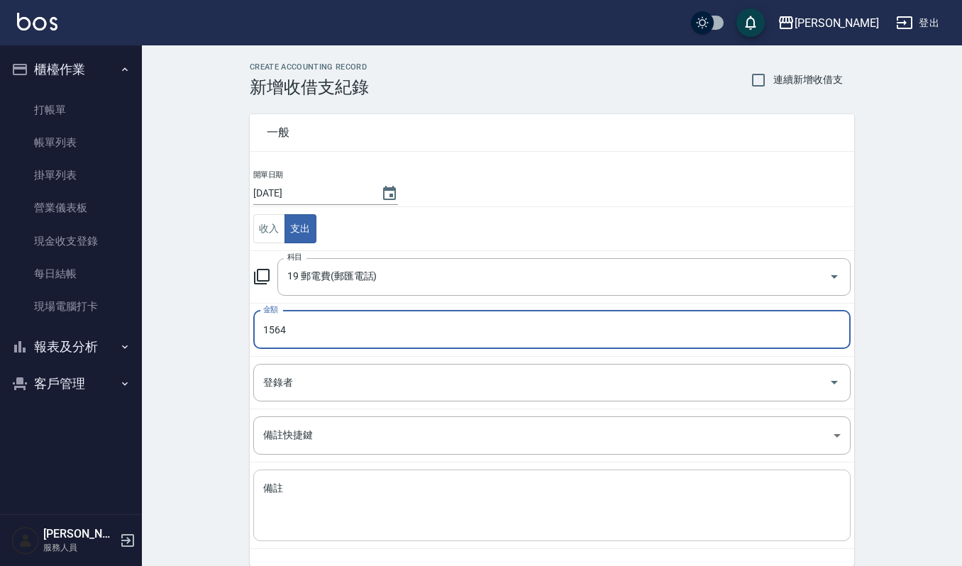
type input "1564"
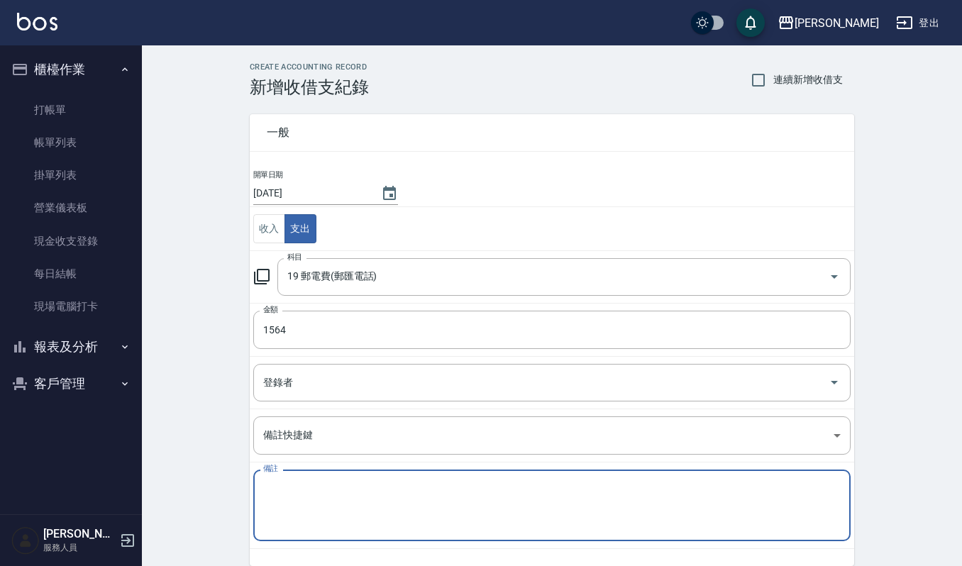
drag, startPoint x: 333, startPoint y: 509, endPoint x: 258, endPoint y: 507, distance: 75.3
click at [335, 509] on textarea "備註" at bounding box center [551, 506] width 577 height 48
type textarea "店"
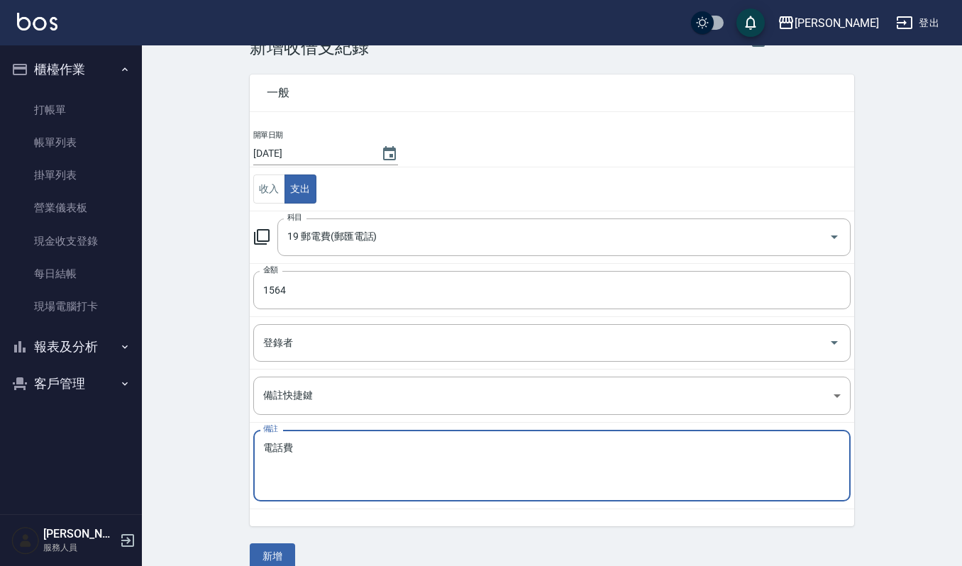
scroll to position [61, 0]
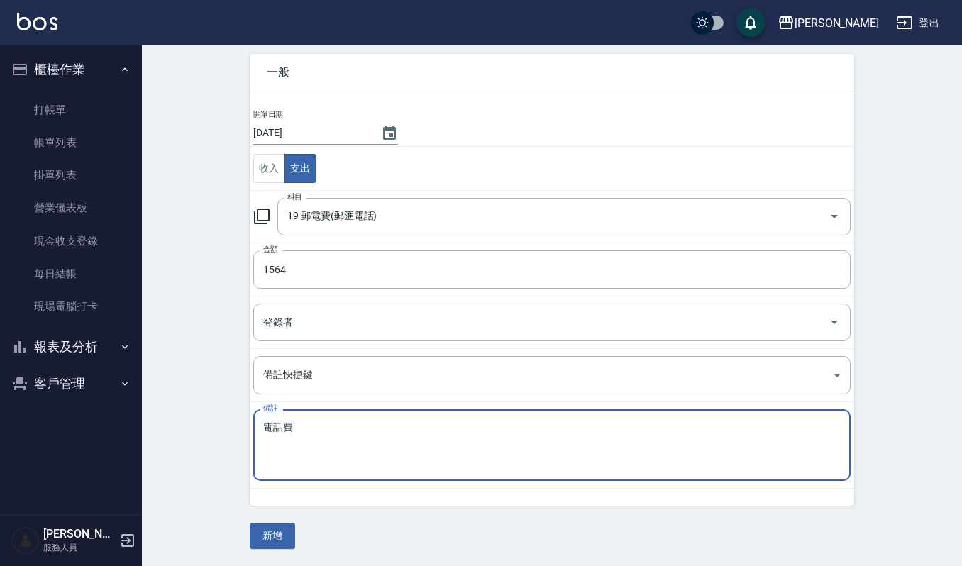
type textarea "電話費"
drag, startPoint x: 214, startPoint y: 543, endPoint x: 302, endPoint y: 554, distance: 89.3
click at [257, 551] on div "CREATE ACCOUNTING RECORD 新增收借支紀錄 連續新增收借支 一般 開單日期 2025/09/14 收入 支出 科目 19 郵電費(郵匯電…" at bounding box center [552, 275] width 820 height 581
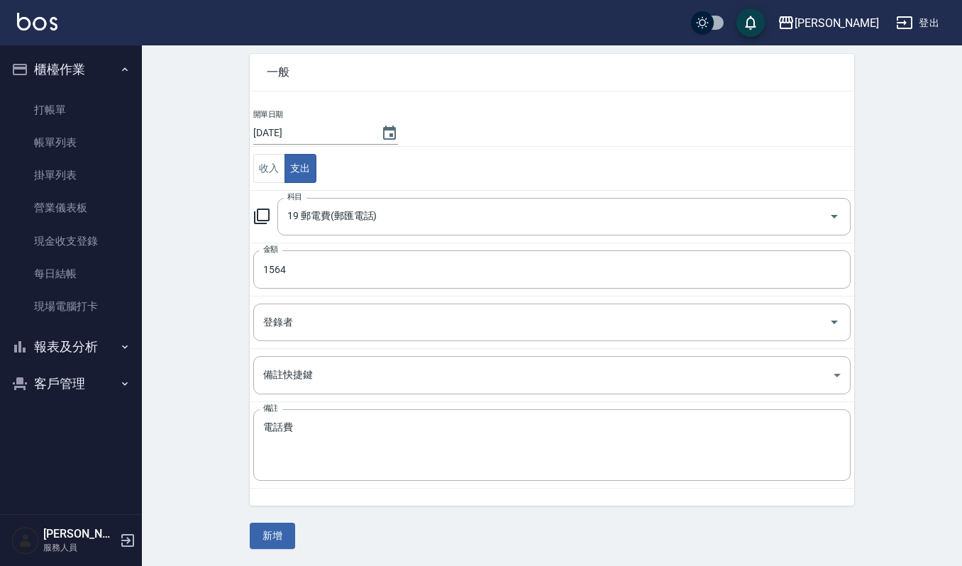
click at [302, 554] on div "CREATE ACCOUNTING RECORD 新增收借支紀錄 連續新增收借支 一般 開單日期 2025/09/14 收入 支出 科目 19 郵電費(郵匯電…" at bounding box center [552, 275] width 820 height 581
click at [288, 543] on button "新增" at bounding box center [272, 536] width 45 height 26
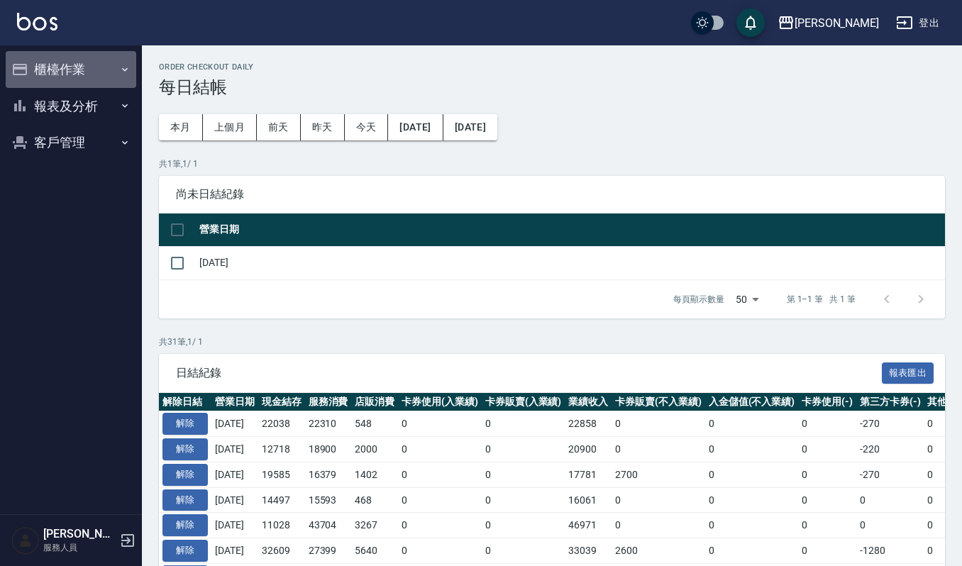
click at [62, 63] on button "櫃檯作業" at bounding box center [71, 69] width 131 height 37
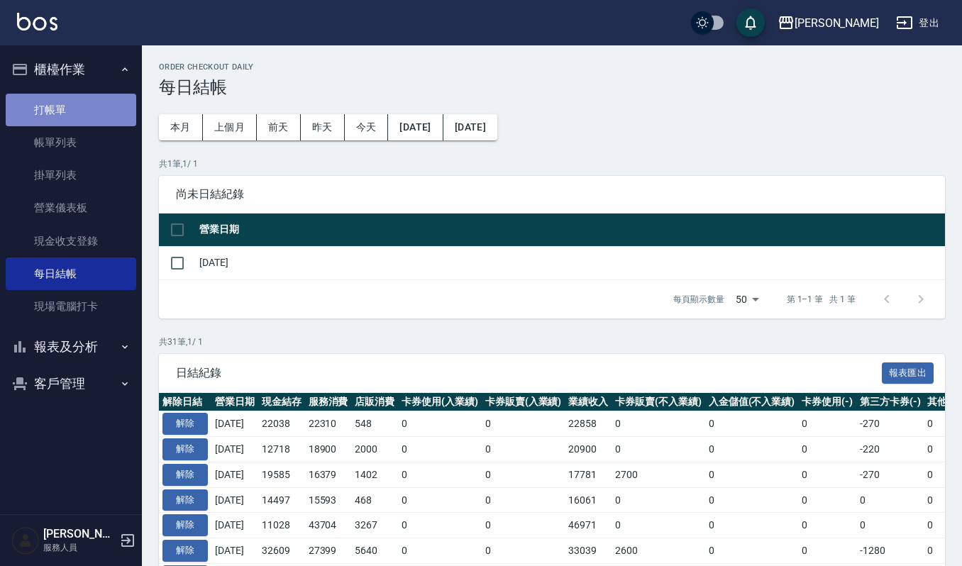
click at [91, 97] on link "打帳單" at bounding box center [71, 110] width 131 height 33
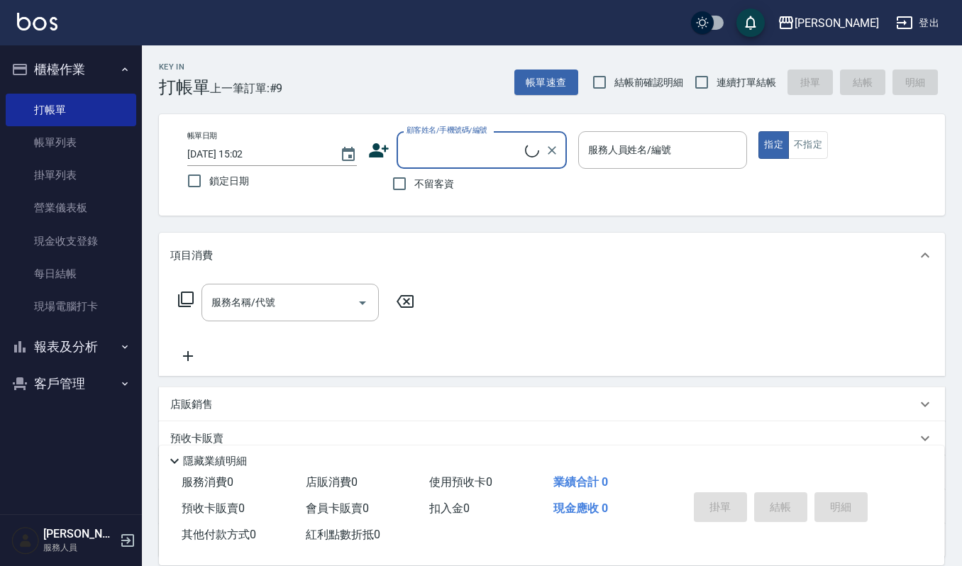
click at [450, 157] on input "顧客姓名/手機號碼/編號" at bounding box center [464, 150] width 122 height 25
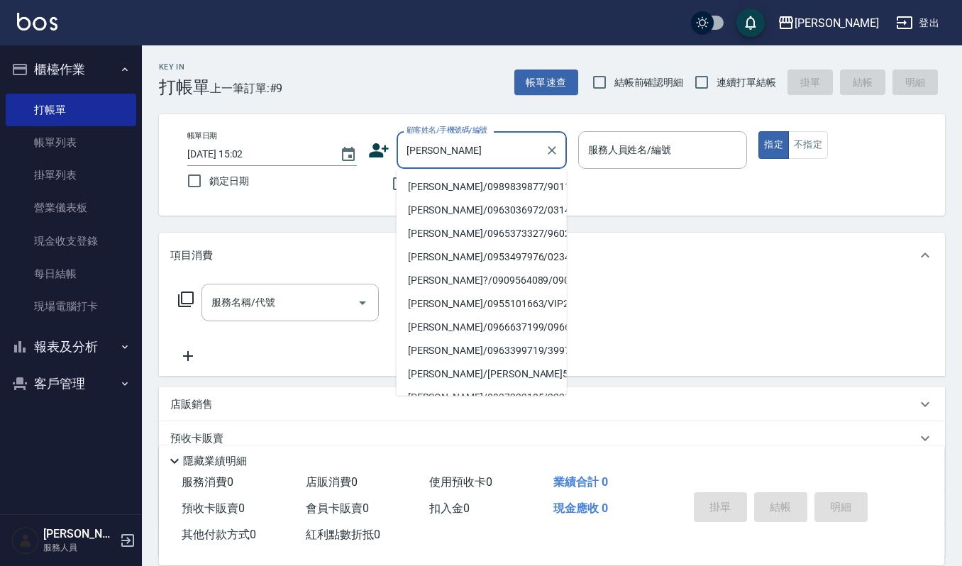
click at [438, 177] on li "[PERSON_NAME]/0989839877/901108" at bounding box center [482, 186] width 170 height 23
type input "[PERSON_NAME]/0989839877/901108"
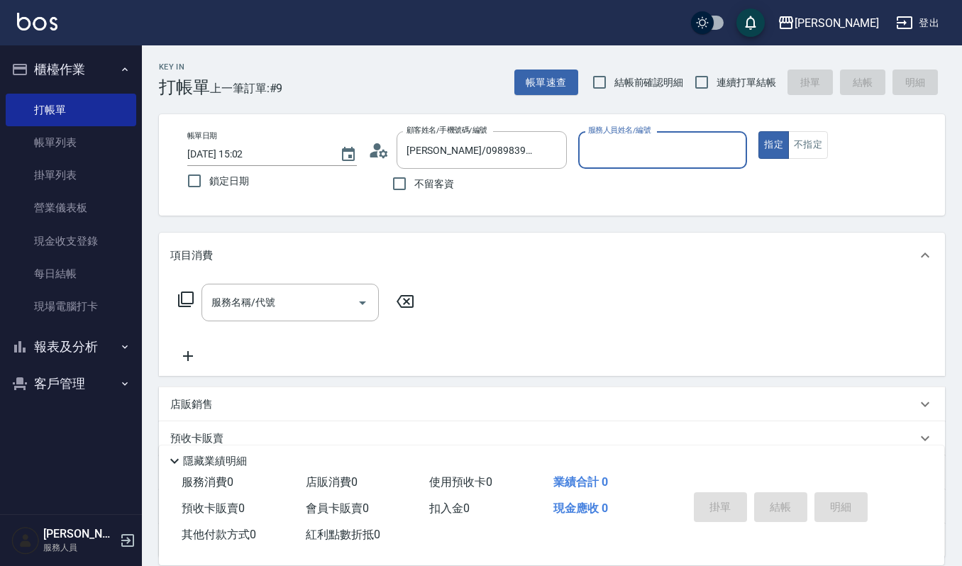
type input "Ruby-17"
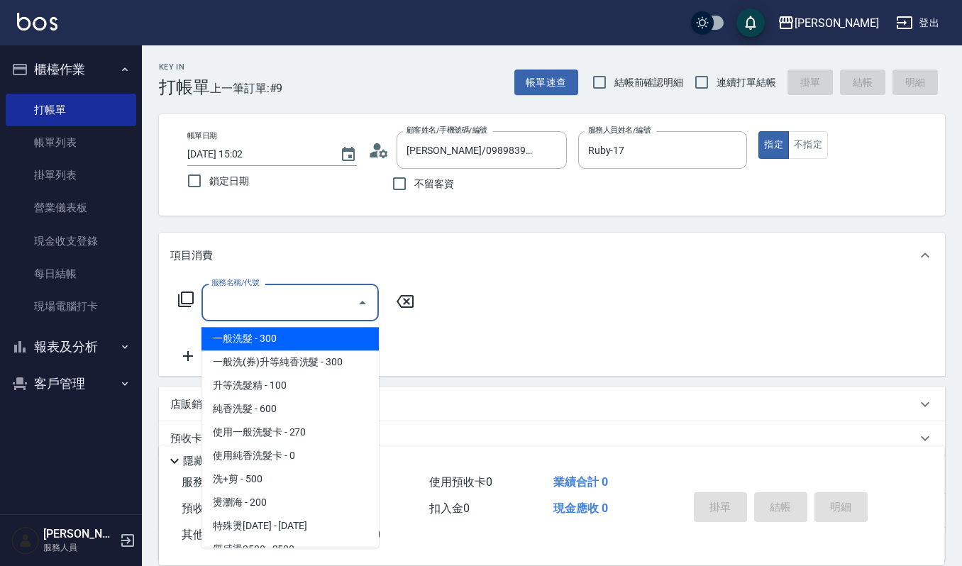
click at [281, 312] on input "服務名稱/代號" at bounding box center [279, 302] width 143 height 25
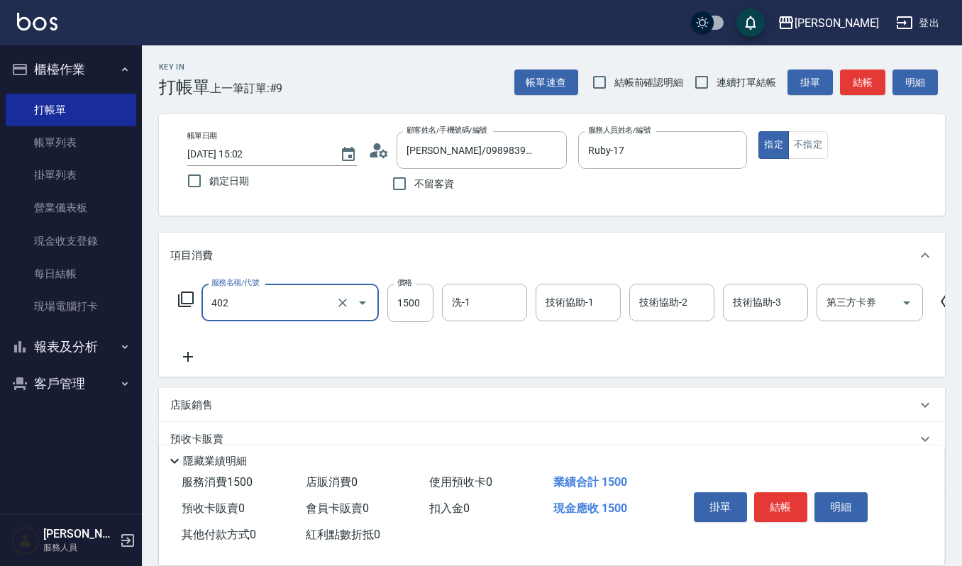
type input "打底染髮(402)"
type input "1700"
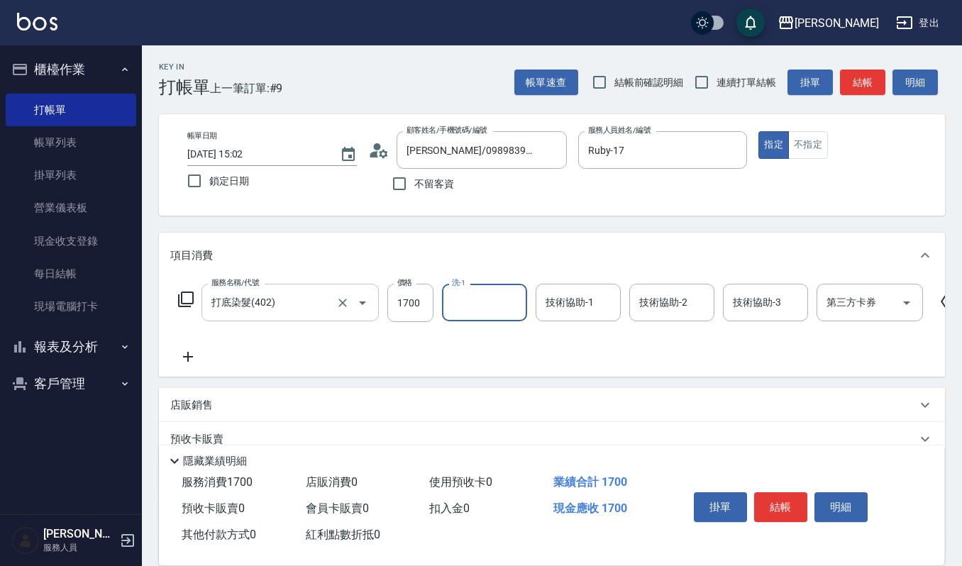
type input "2"
type input "Ruby-17"
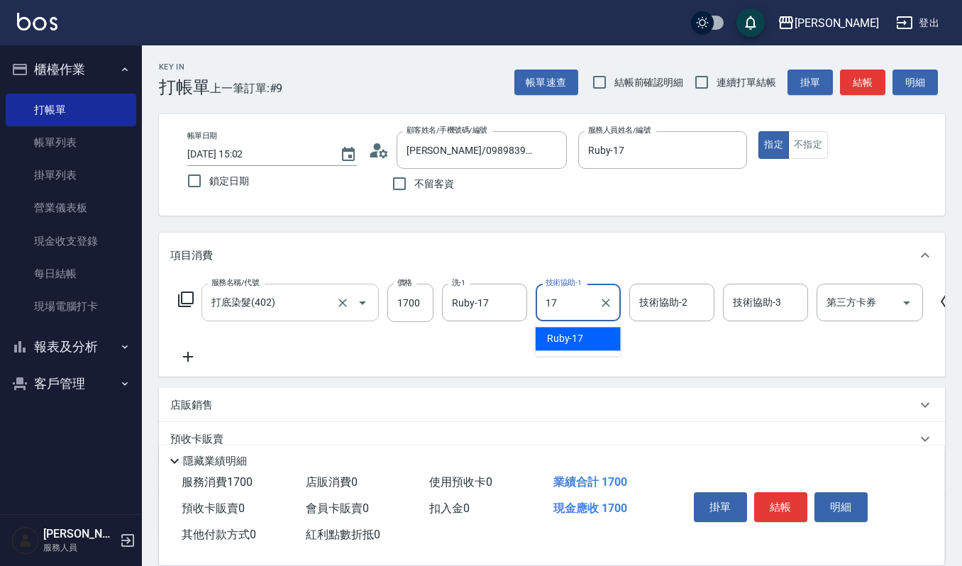
type input "Ruby-17"
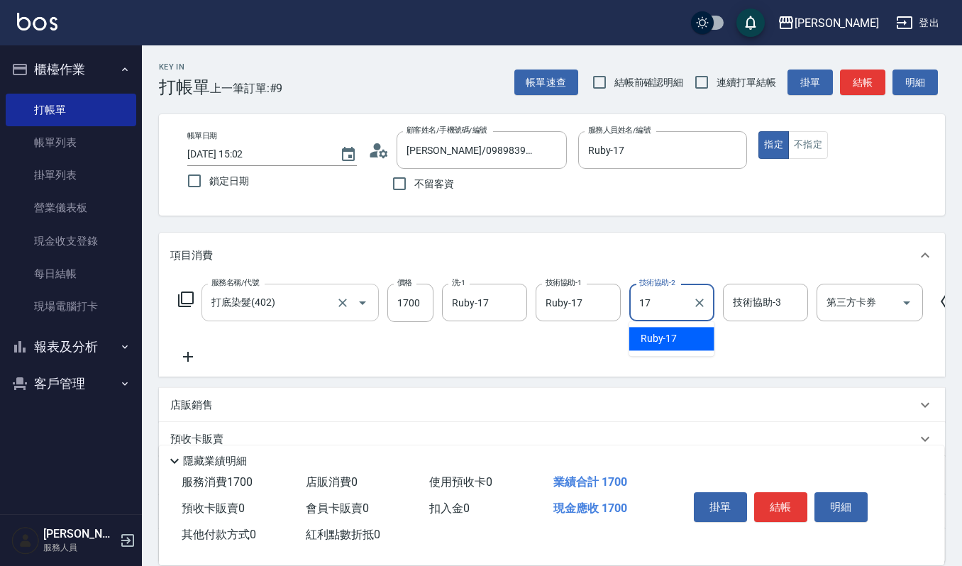
type input "Ruby-17"
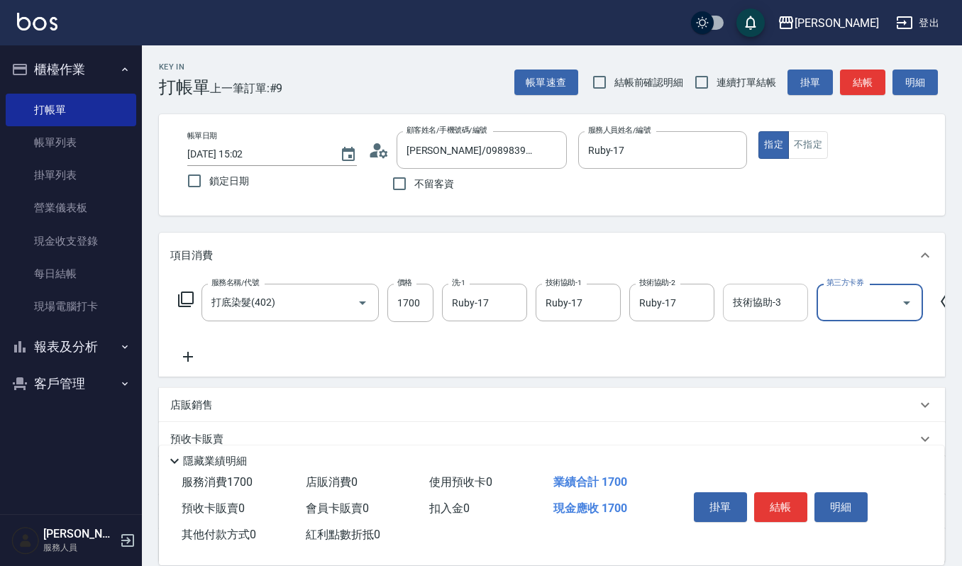
click at [780, 313] on input "技術協助-3" at bounding box center [765, 302] width 72 height 25
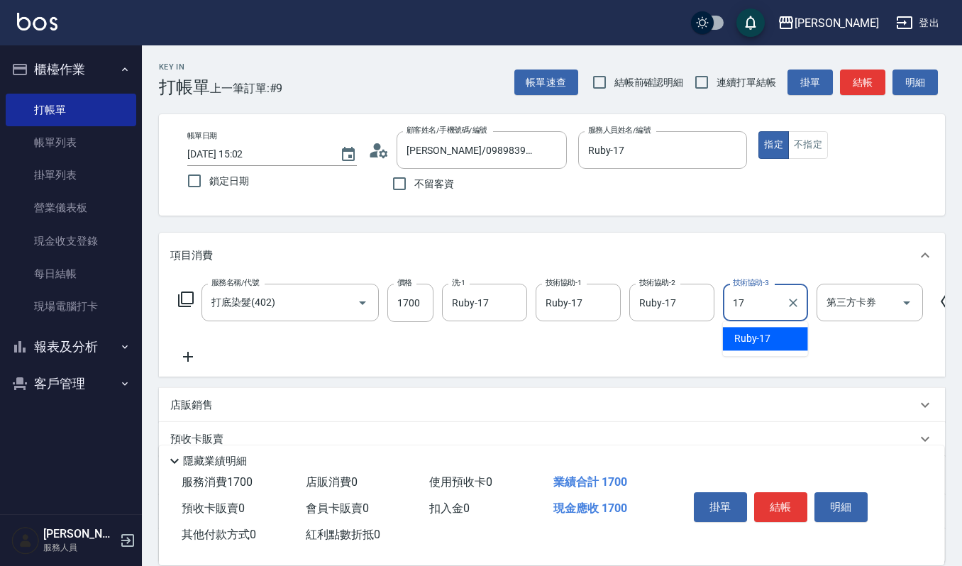
type input "Ruby-17"
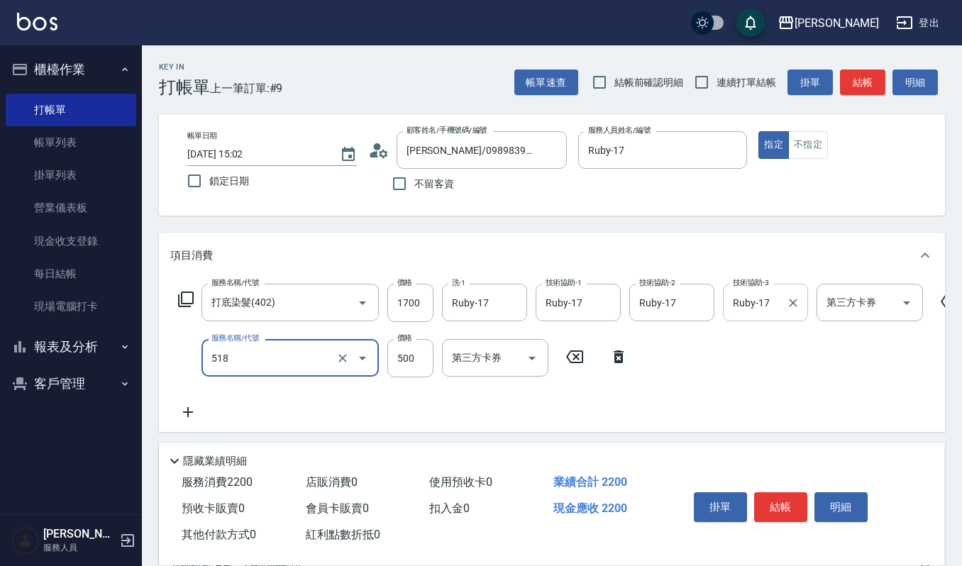
type input "(雲提)燙染前頭皮防護(518)"
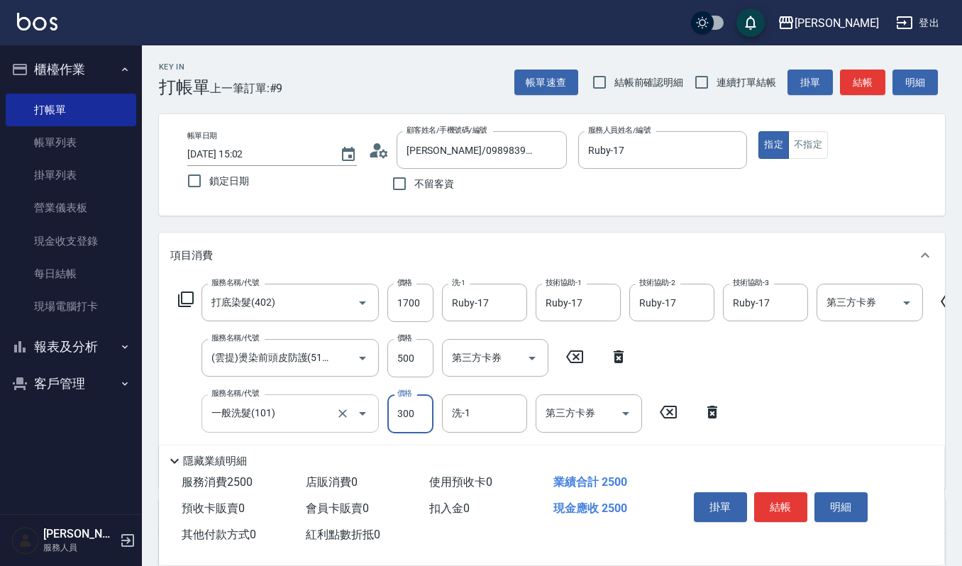
click at [314, 415] on input "一般洗髮(101)" at bounding box center [270, 413] width 125 height 25
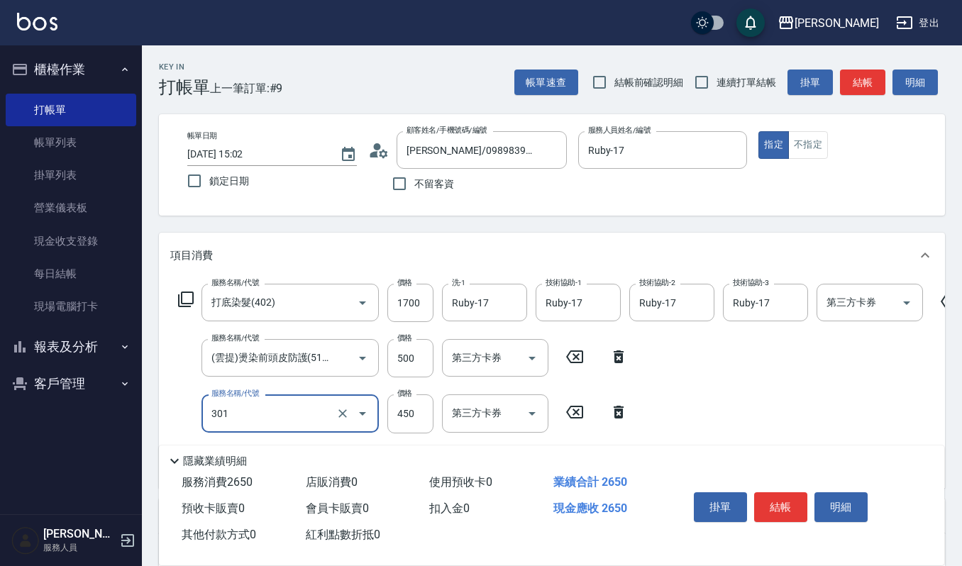
type input "創意剪髮(301)"
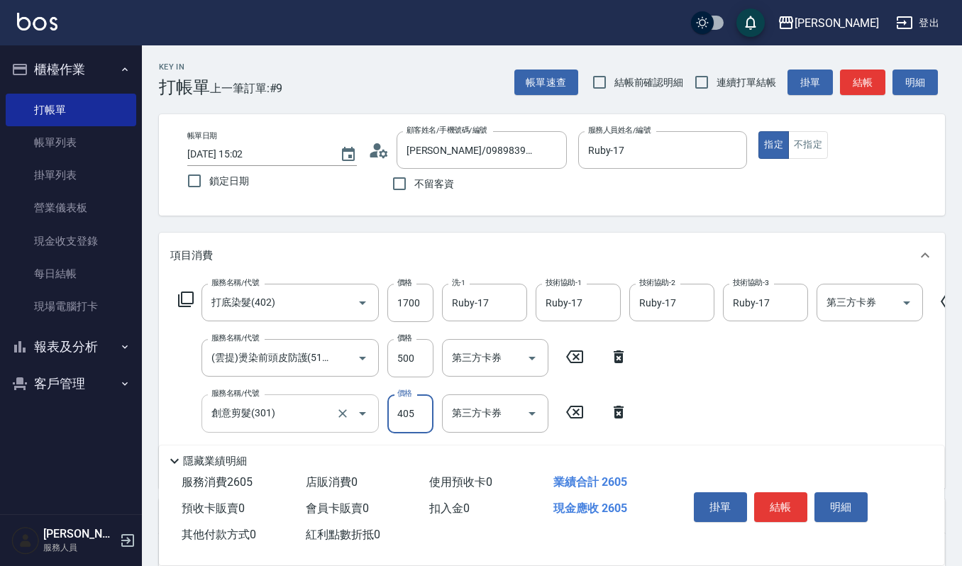
type input "405"
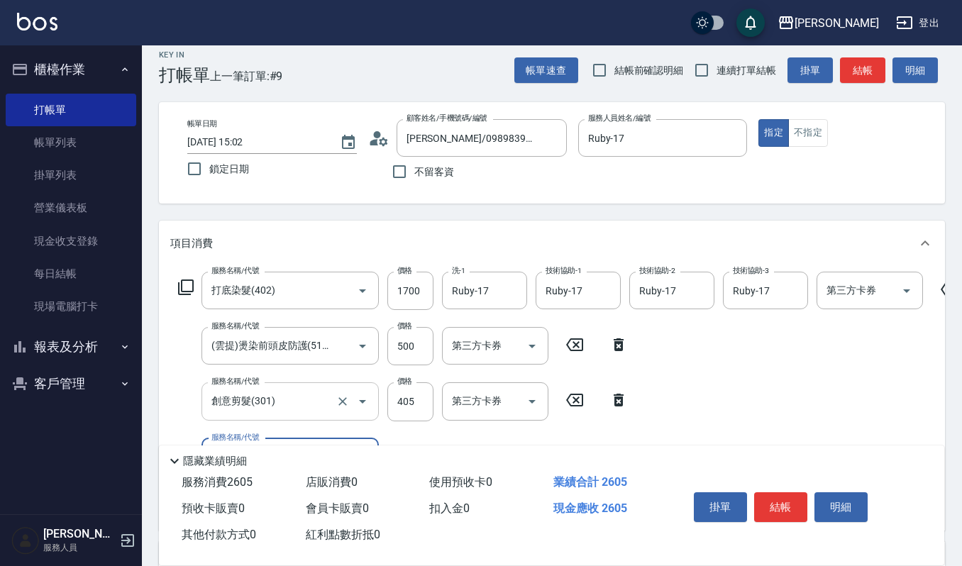
scroll to position [94, 0]
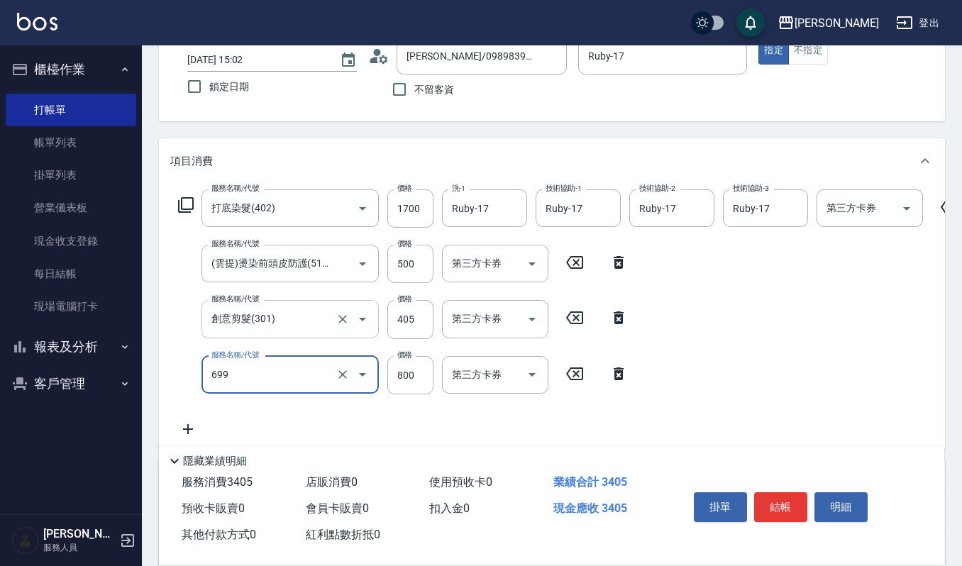
type input "加購LCM護(699)"
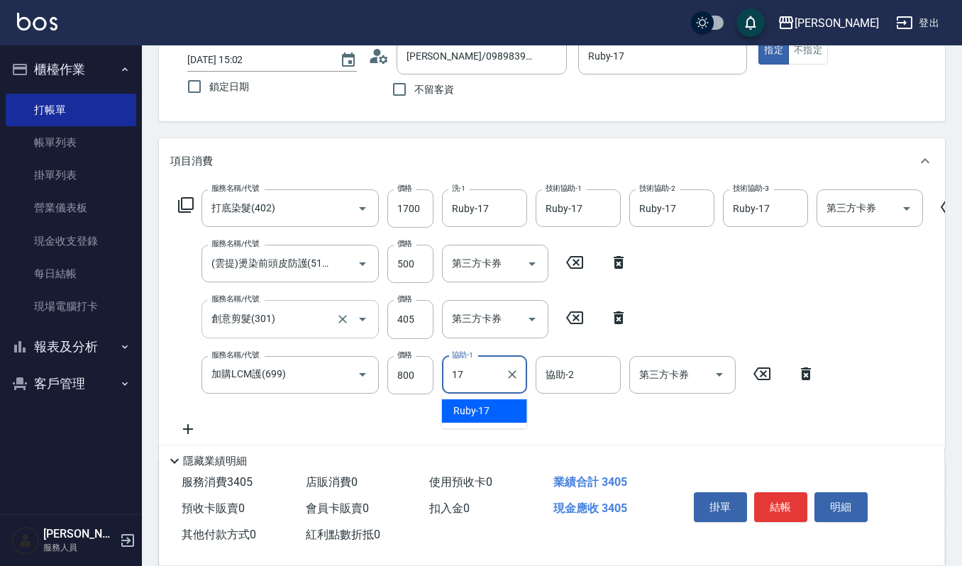
type input "Ruby-17"
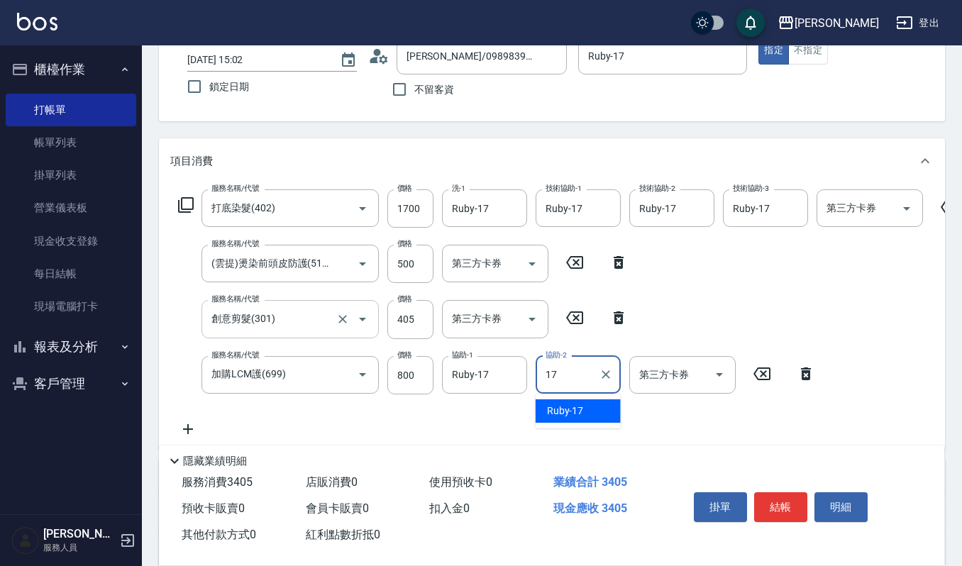
type input "Ruby-17"
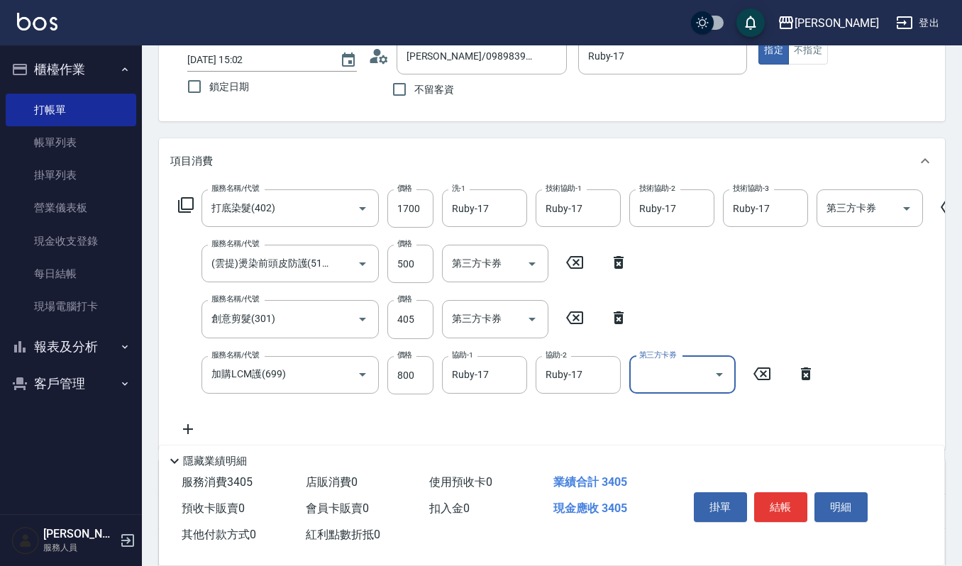
click at [306, 411] on div "服務名稱/代號 打底染髮(402) 服務名稱/代號 價格 1700 價格 洗-1 Ruby-17 洗-1 技術協助-1 Ruby-17 技術協助-1 技術協助…" at bounding box center [568, 313] width 797 height 248
click at [775, 494] on button "結帳" at bounding box center [780, 507] width 53 height 30
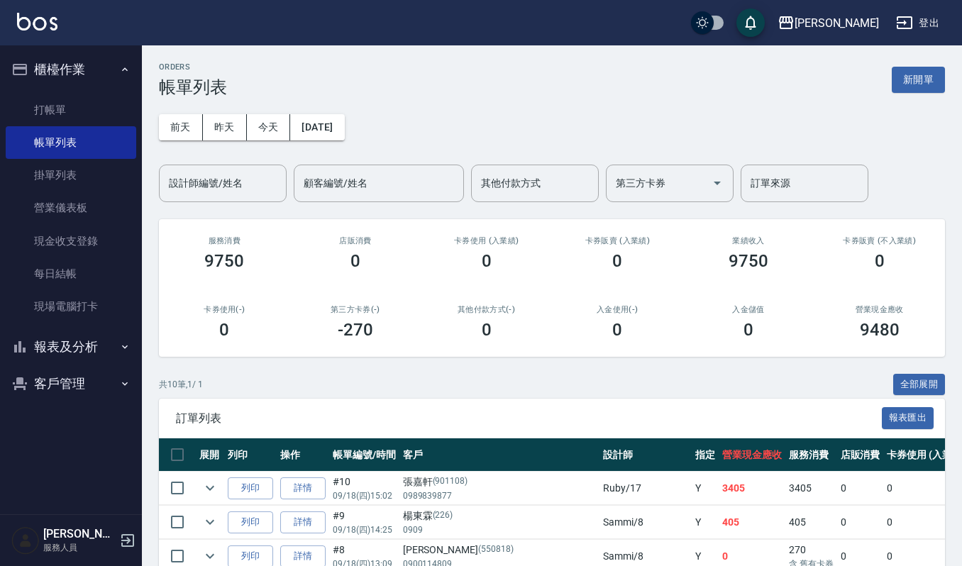
scroll to position [94, 0]
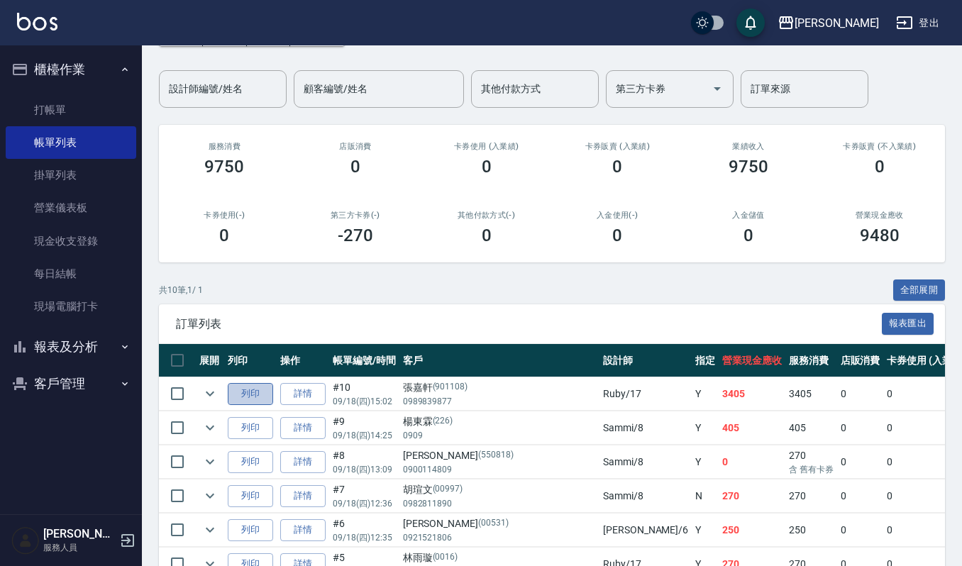
click at [253, 389] on button "列印" at bounding box center [250, 394] width 45 height 22
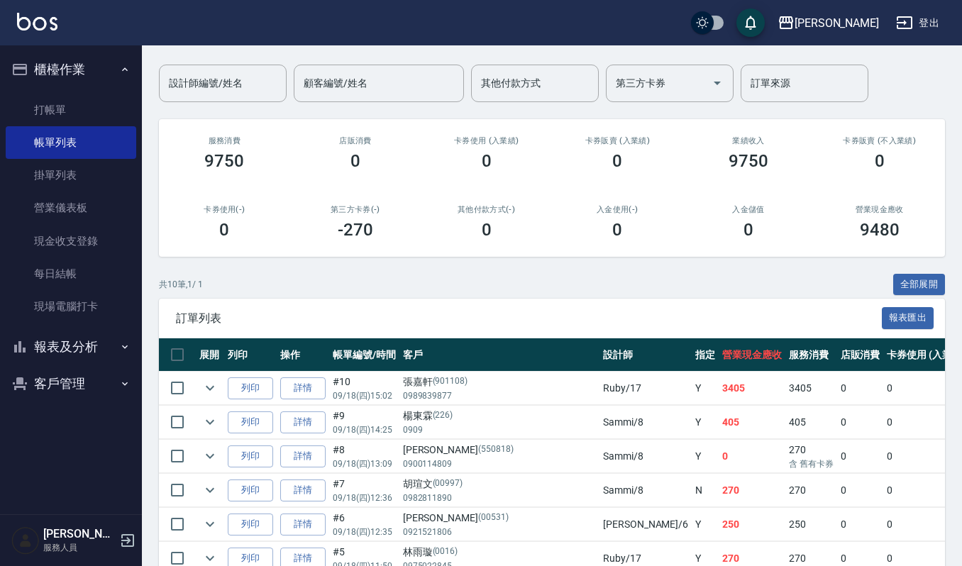
scroll to position [189, 0]
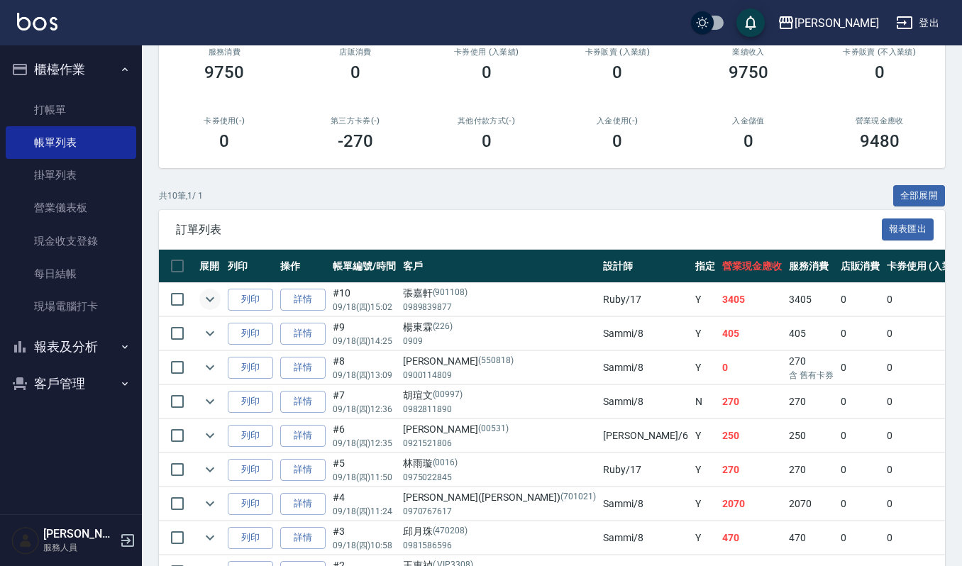
click at [214, 293] on icon "expand row" at bounding box center [209, 299] width 17 height 17
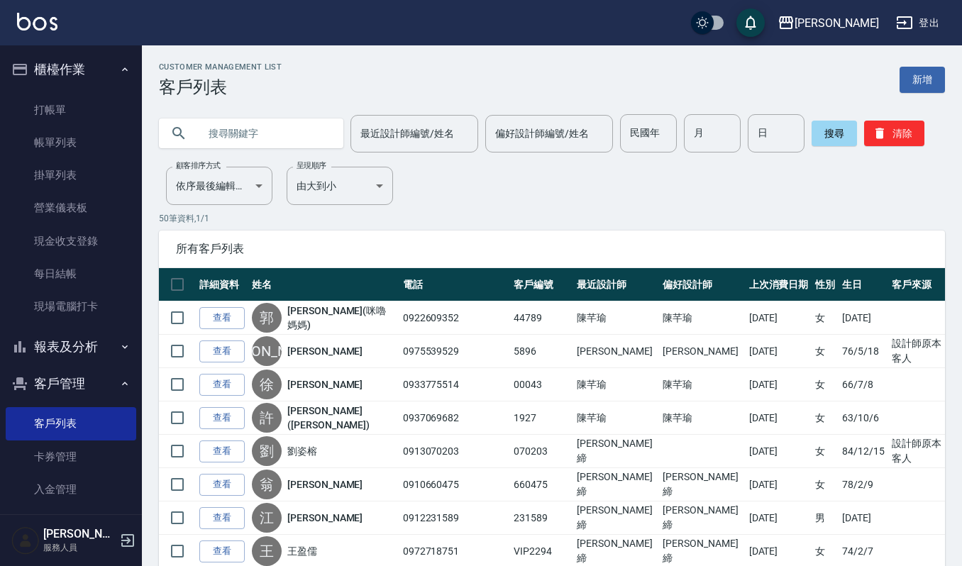
click at [278, 149] on input "text" at bounding box center [265, 133] width 133 height 38
type input "[PERSON_NAME]"
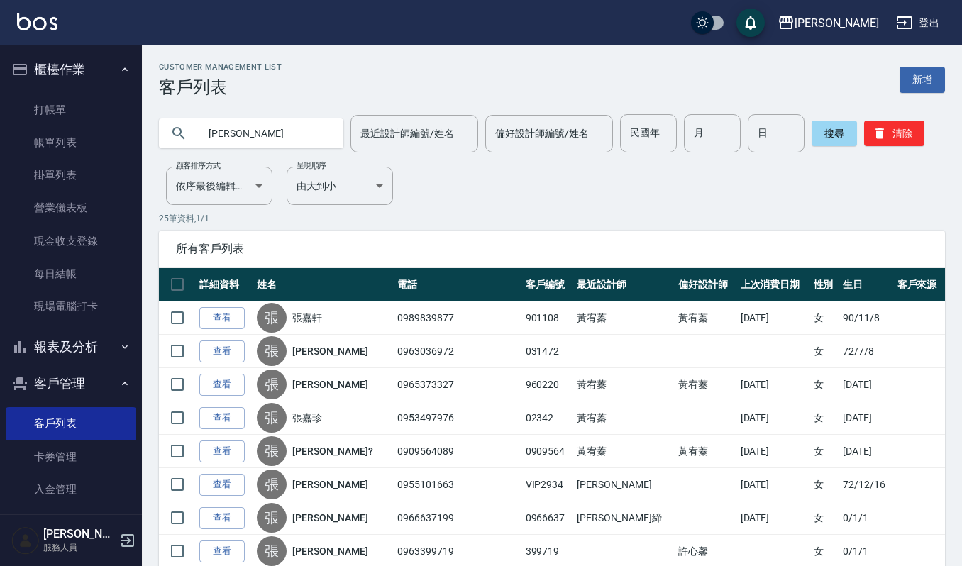
click at [225, 313] on link "查看" at bounding box center [221, 318] width 45 height 22
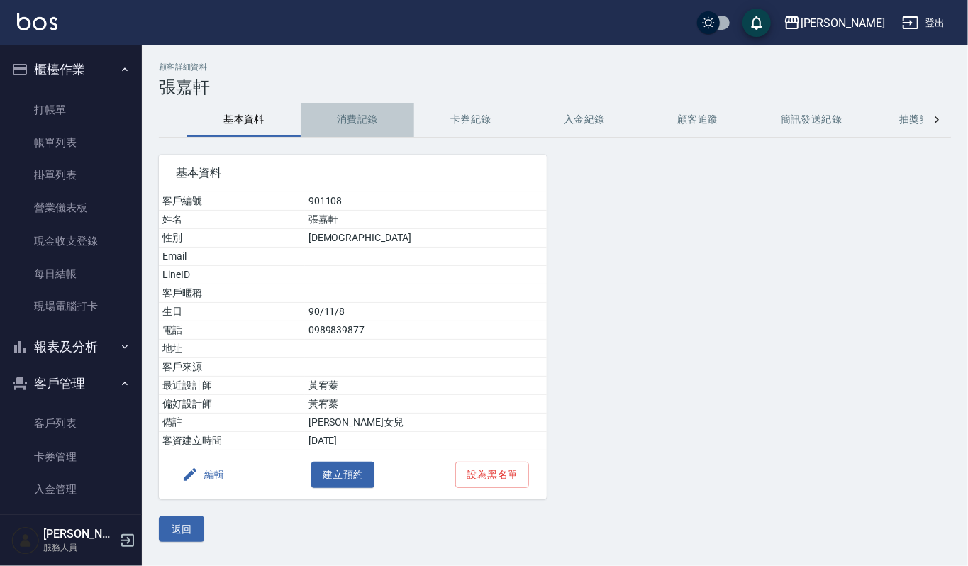
click at [345, 128] on button "消費記錄" at bounding box center [358, 120] width 114 height 34
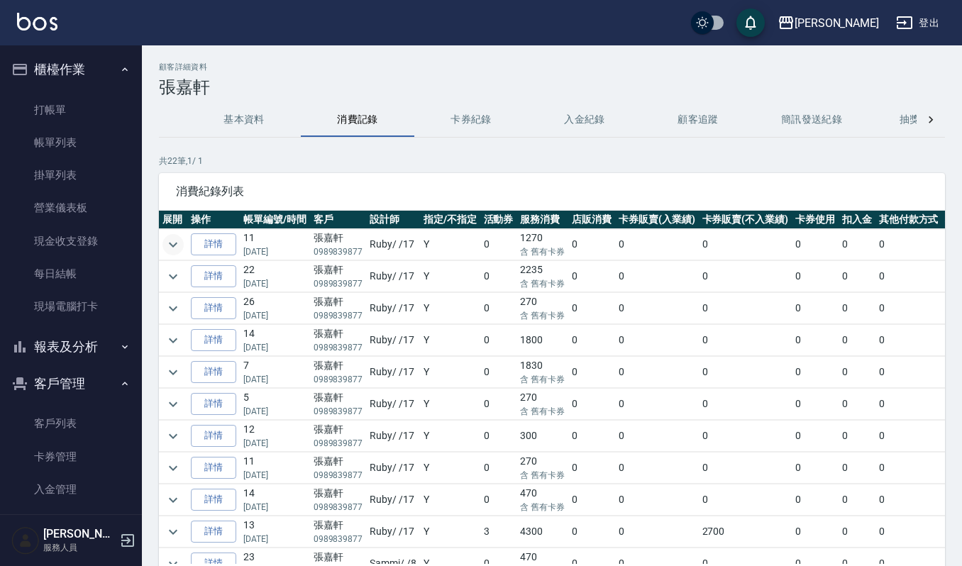
click at [168, 247] on icon "expand row" at bounding box center [173, 244] width 17 height 17
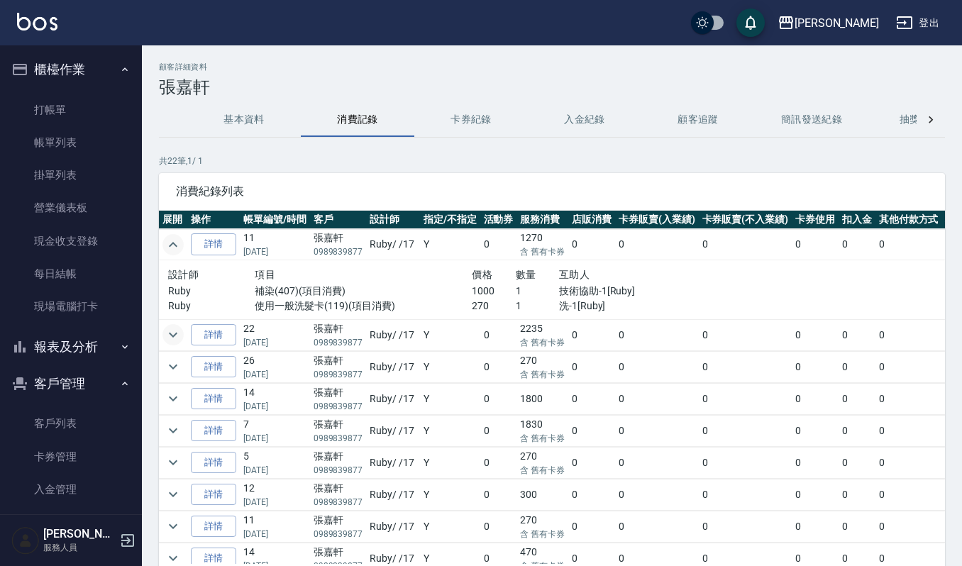
click at [172, 325] on button "expand row" at bounding box center [172, 334] width 21 height 21
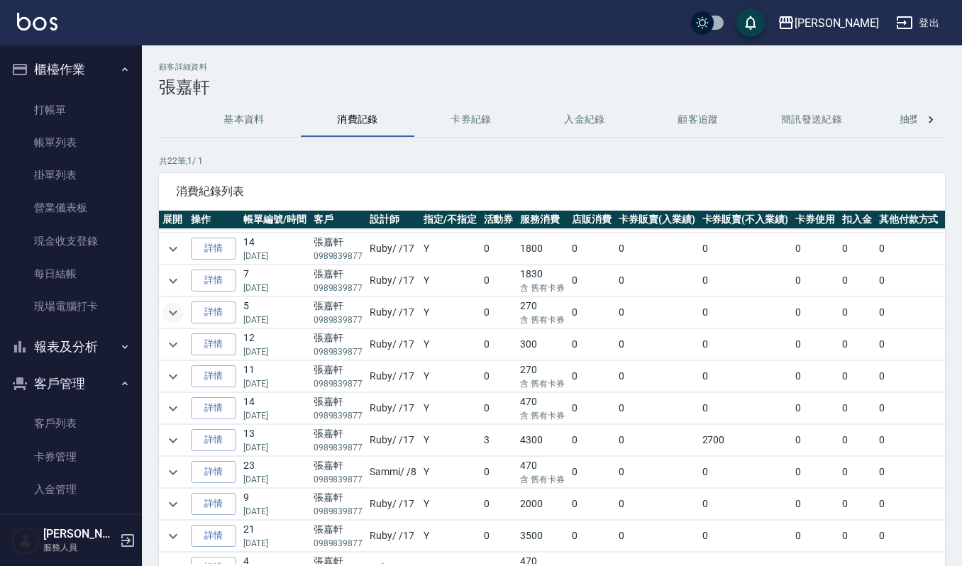
scroll to position [284, 0]
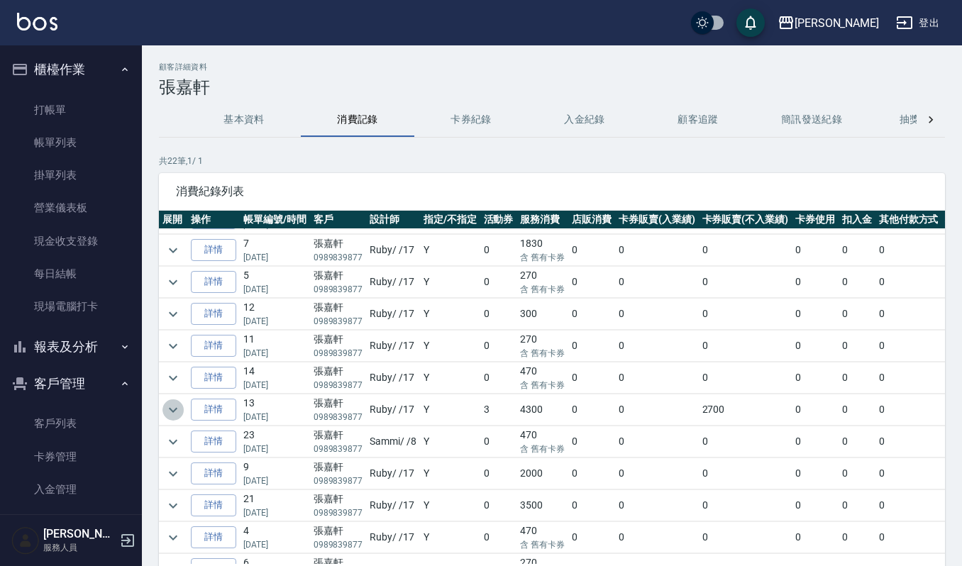
click at [167, 411] on icon "expand row" at bounding box center [173, 410] width 17 height 17
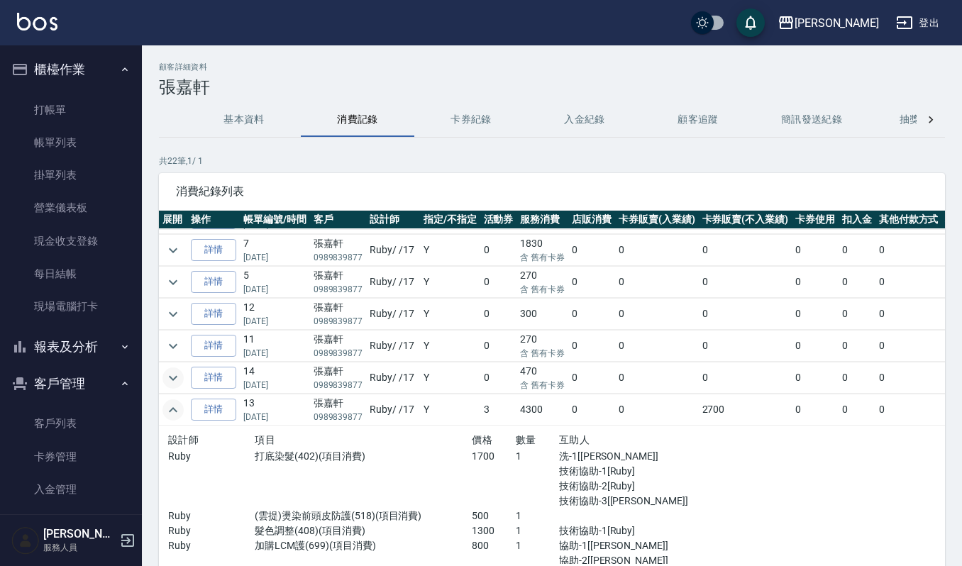
scroll to position [378, 0]
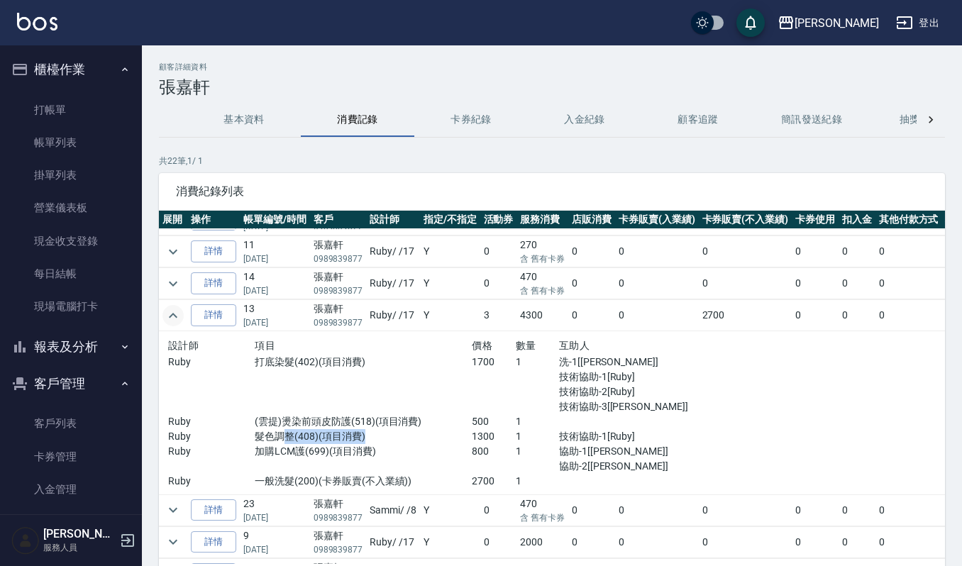
drag, startPoint x: 287, startPoint y: 443, endPoint x: 438, endPoint y: 446, distance: 151.1
click at [438, 444] on p "髮色調整(408)(項目消費)" at bounding box center [363, 436] width 217 height 15
click at [478, 444] on p "1300" at bounding box center [493, 436] width 43 height 15
click at [82, 421] on link "客戶列表" at bounding box center [71, 423] width 131 height 33
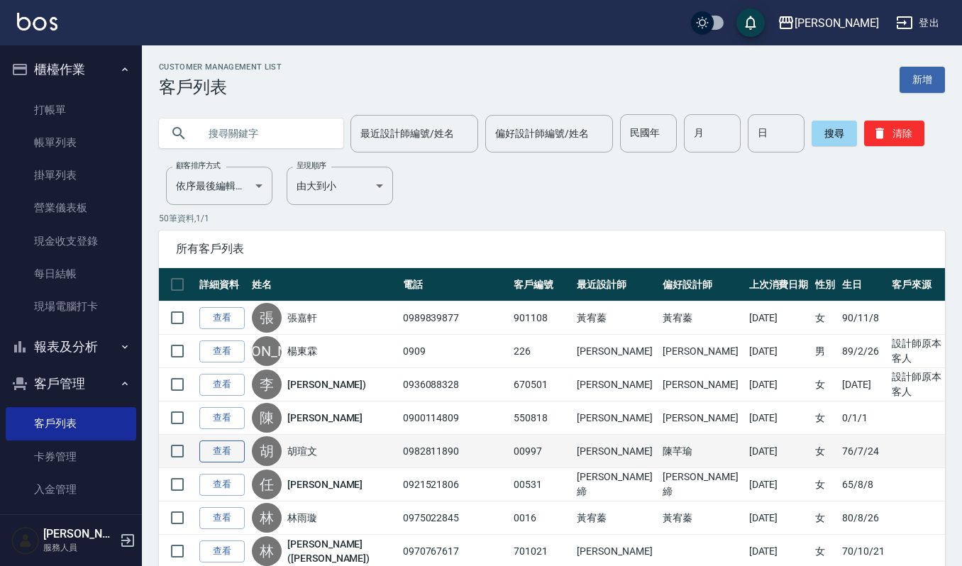
click at [219, 448] on link "查看" at bounding box center [221, 452] width 45 height 22
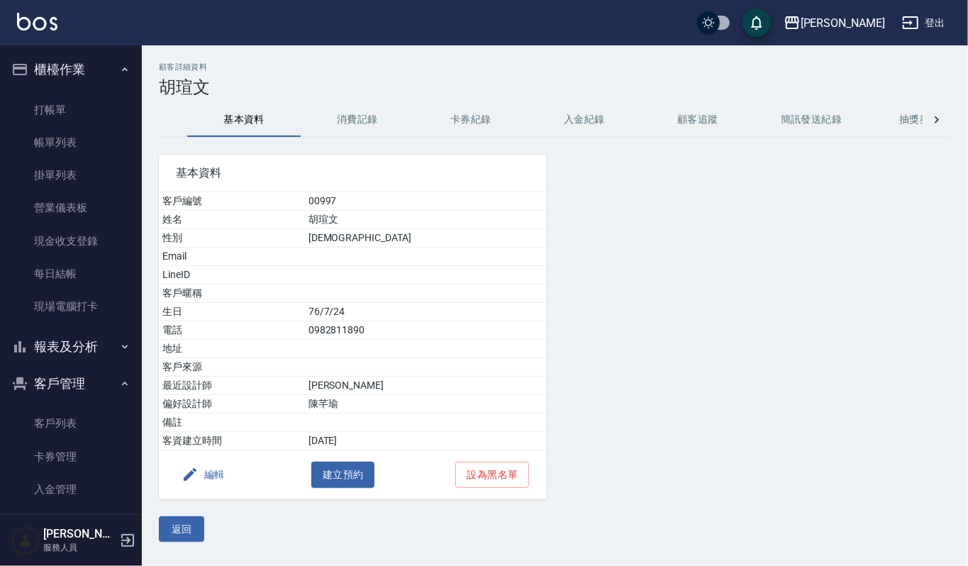
click at [349, 100] on div "顧客詳細資料 [PERSON_NAME]資料 消費記錄 卡券紀錄 入金紀錄 顧客追蹤 簡訊發送紀錄 抽獎券紀錄 基本資料 客戶編號 00997 姓名 胡瑄文 …" at bounding box center [555, 302] width 826 height 480
click at [341, 117] on button "消費記錄" at bounding box center [358, 120] width 114 height 34
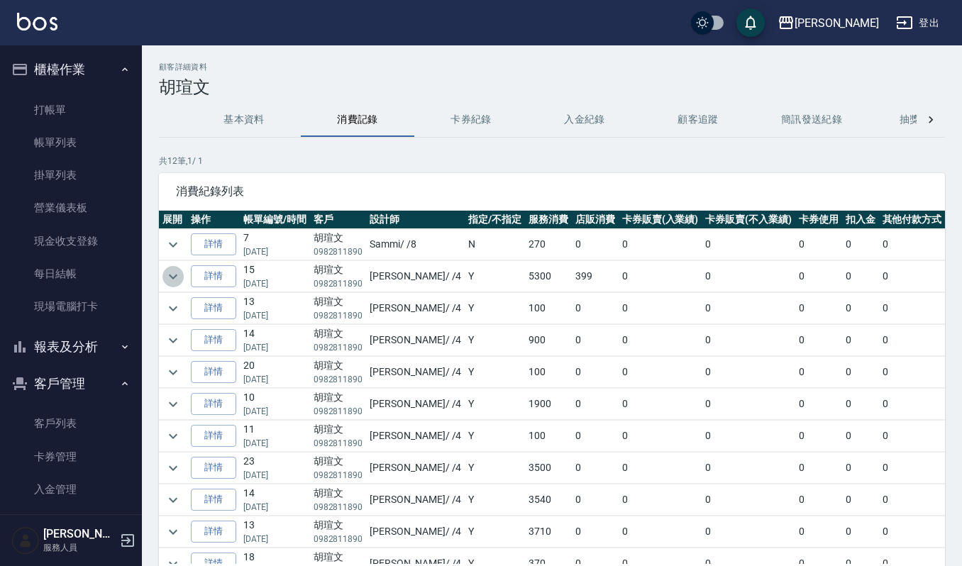
click at [170, 271] on icon "expand row" at bounding box center [173, 276] width 17 height 17
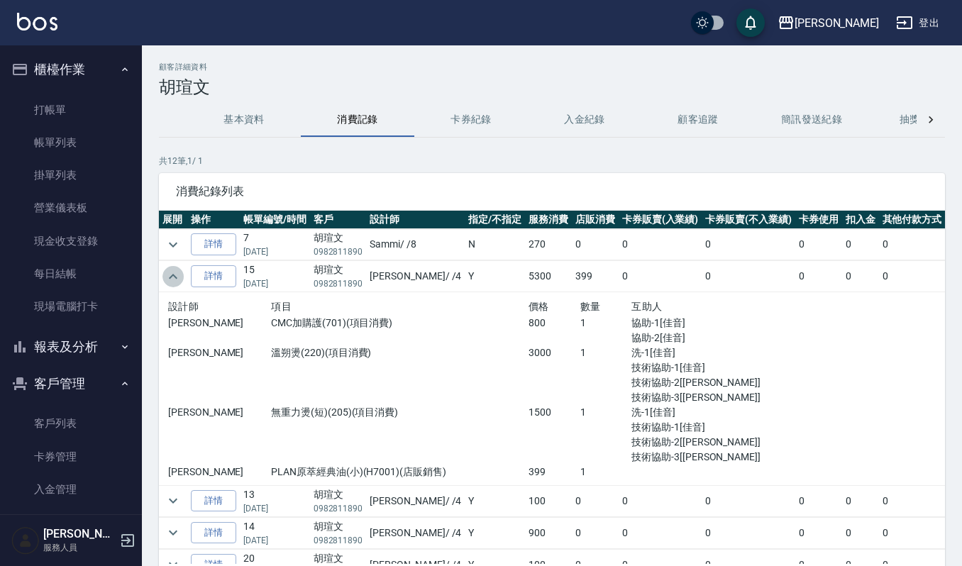
click at [167, 274] on icon "expand row" at bounding box center [173, 276] width 17 height 17
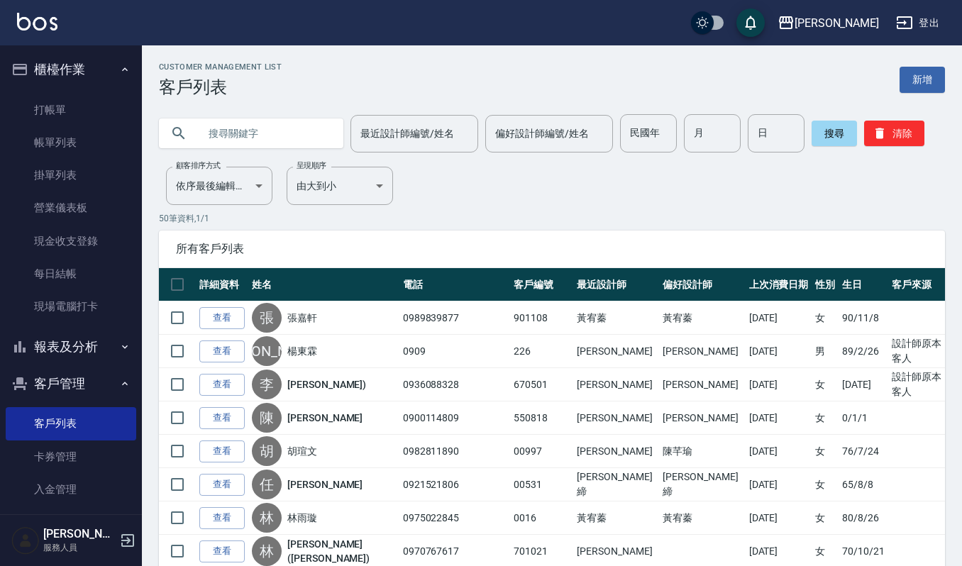
scroll to position [94, 0]
